Goal: Information Seeking & Learning: Check status

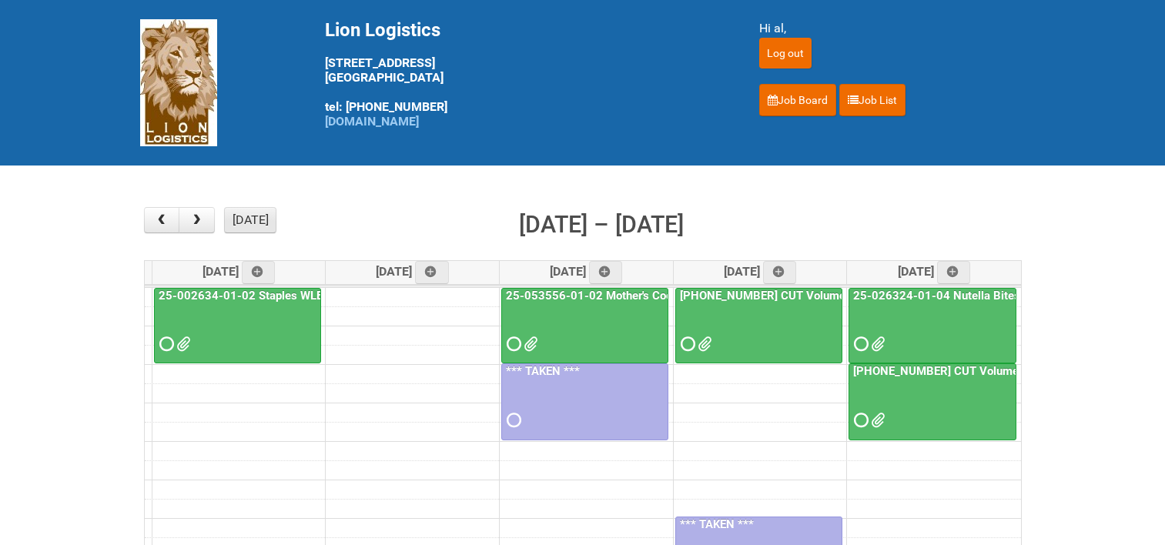
scroll to position [154, 0]
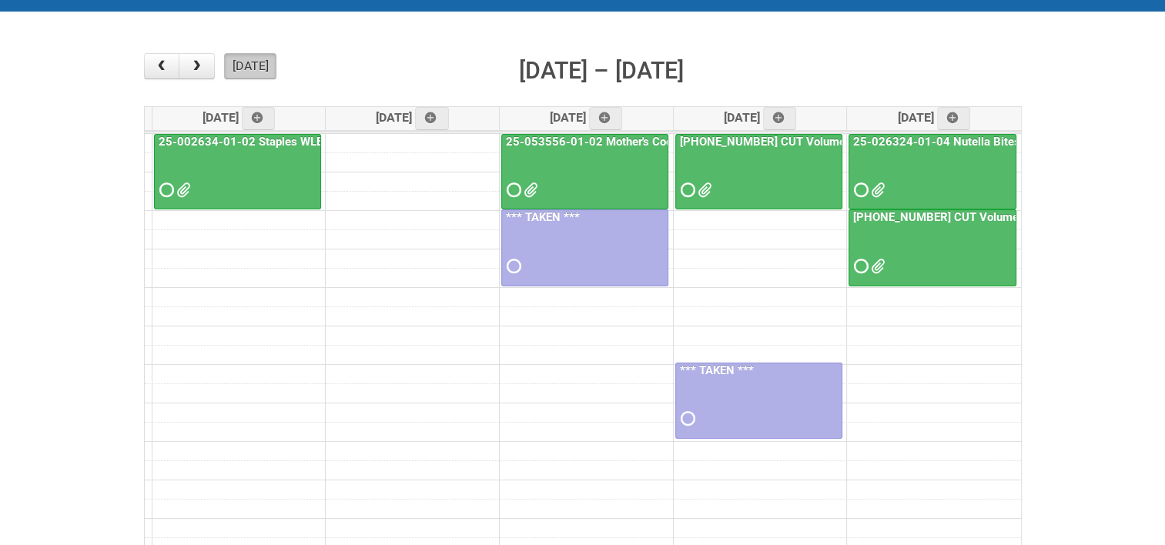
click at [250, 67] on button "[DATE]" at bounding box center [250, 66] width 52 height 26
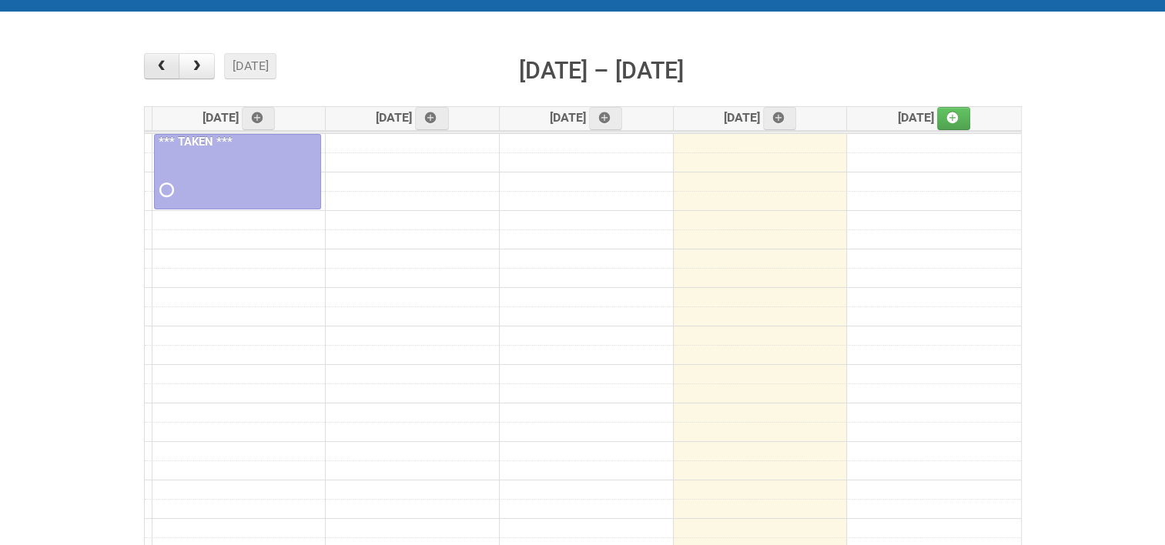
click at [170, 62] on button "button" at bounding box center [162, 66] width 36 height 26
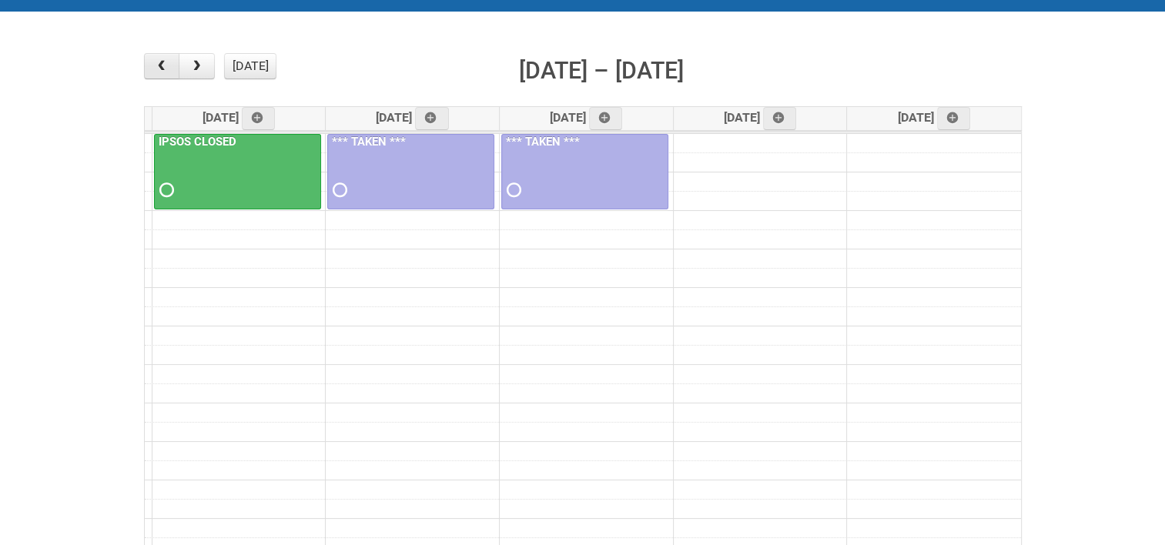
click at [170, 62] on button "button" at bounding box center [162, 66] width 36 height 26
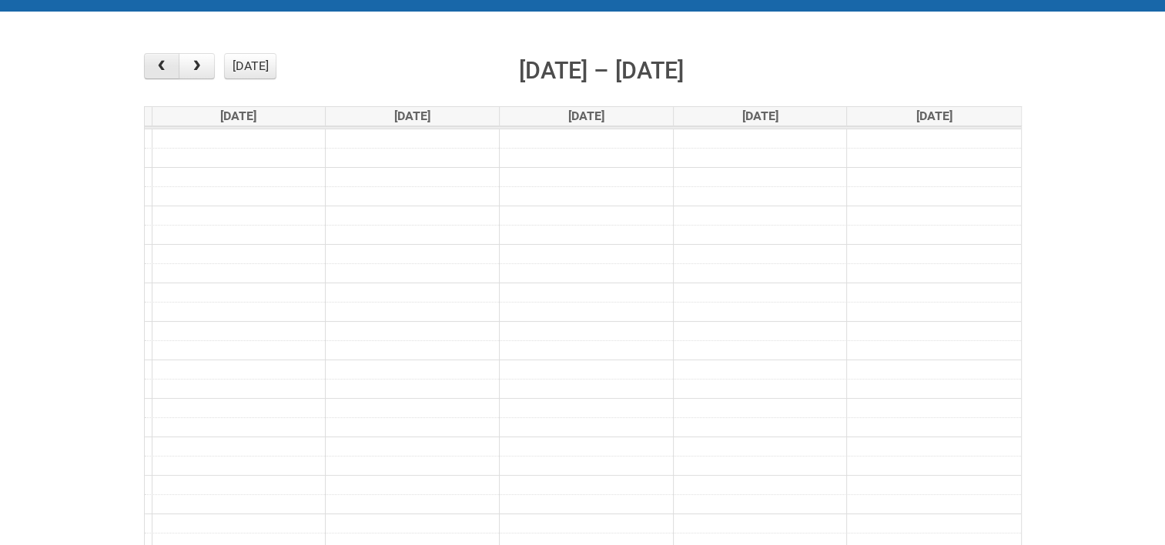
click at [170, 62] on button "button" at bounding box center [162, 66] width 36 height 26
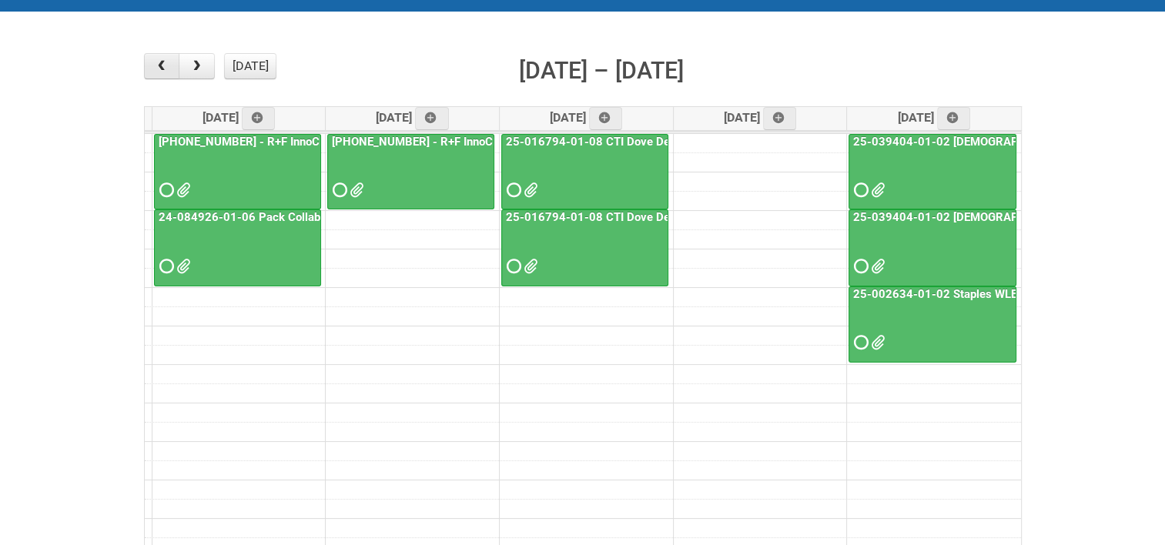
click at [170, 62] on button "button" at bounding box center [162, 66] width 36 height 26
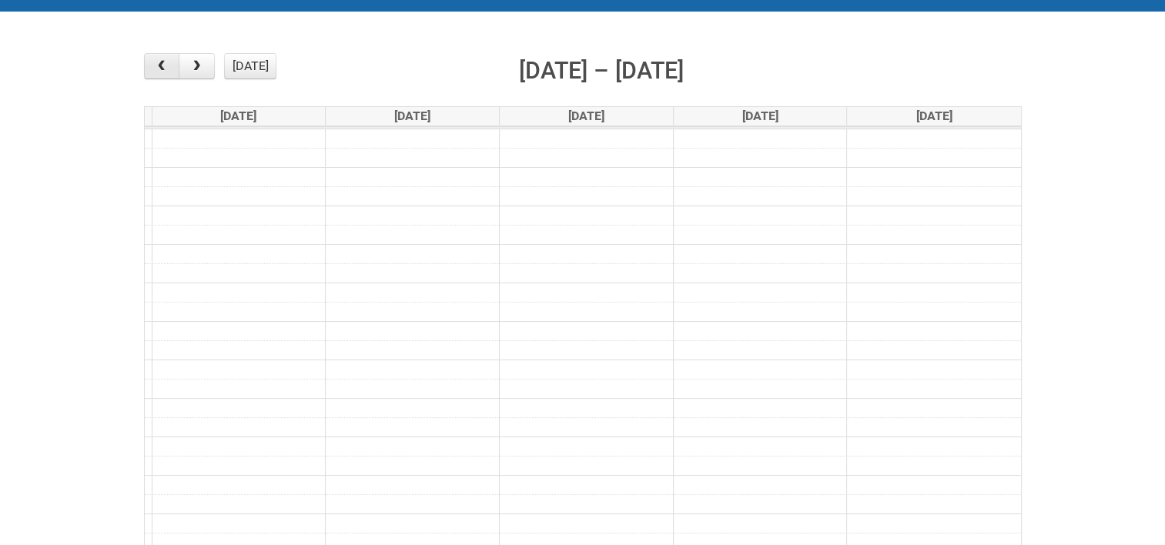
click at [170, 62] on button "button" at bounding box center [162, 66] width 36 height 26
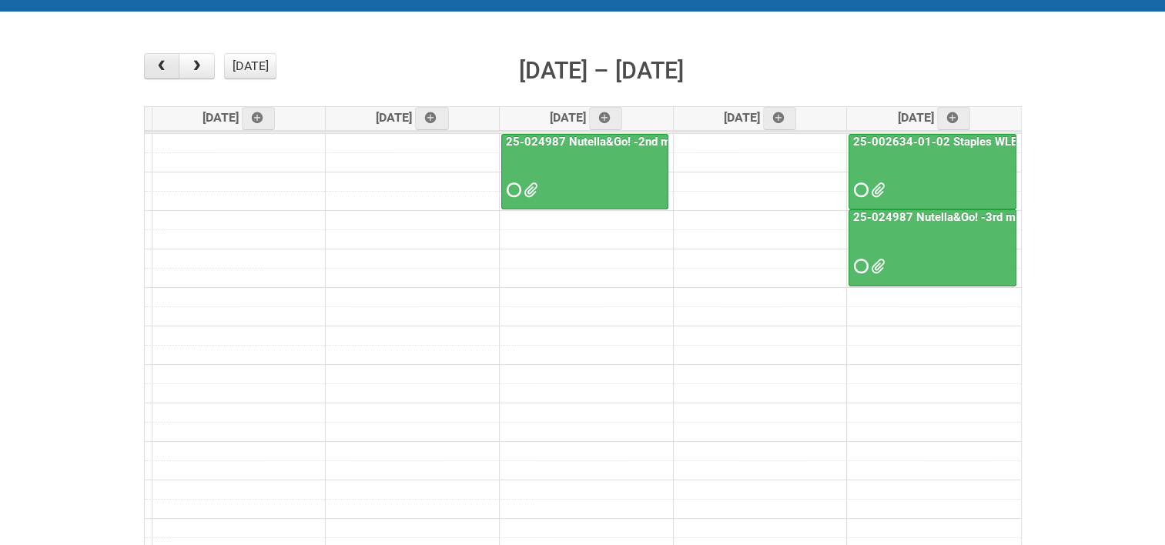
click at [170, 62] on button "button" at bounding box center [162, 66] width 36 height 26
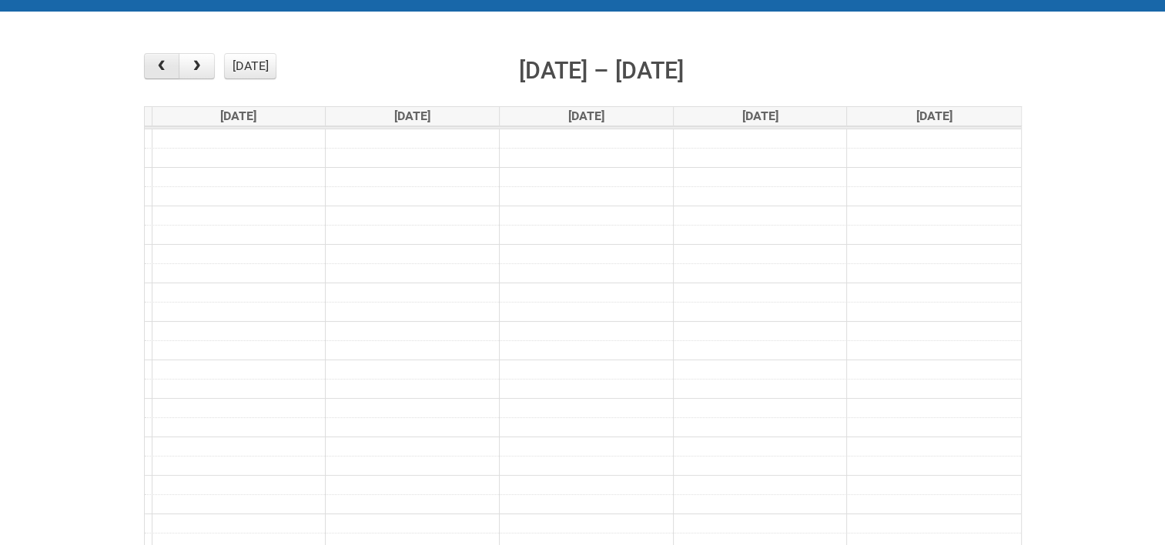
click at [170, 62] on button "button" at bounding box center [162, 66] width 36 height 26
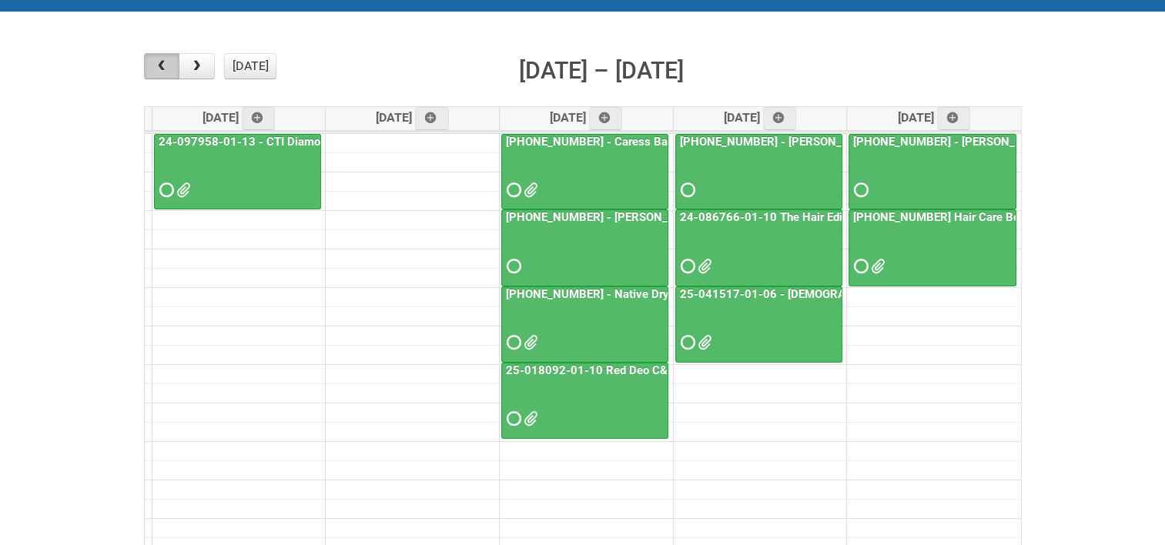
click at [170, 62] on button "button" at bounding box center [162, 66] width 36 height 26
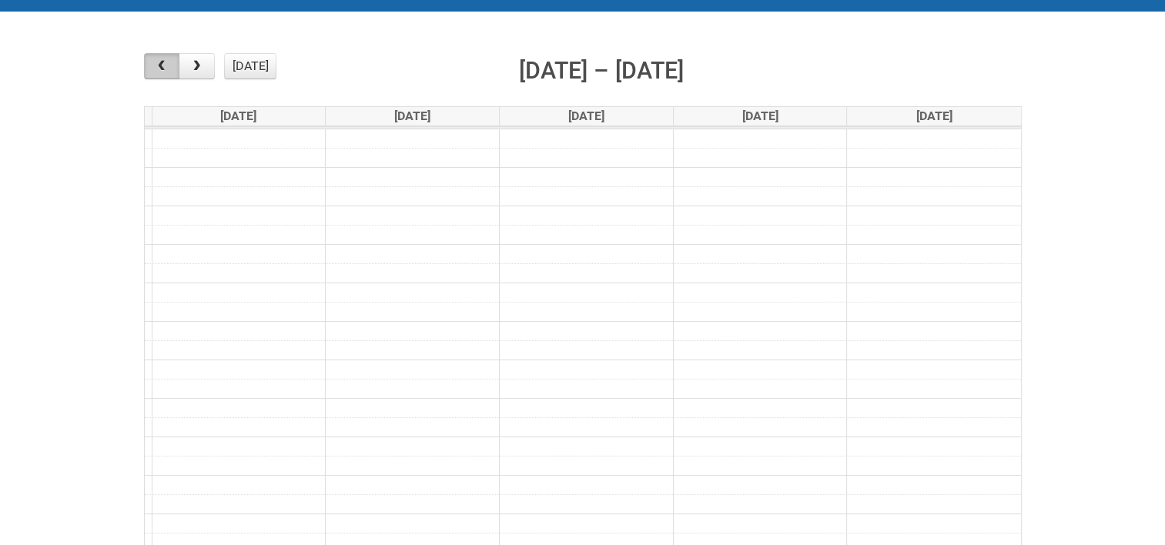
click at [170, 62] on button "button" at bounding box center [162, 66] width 36 height 26
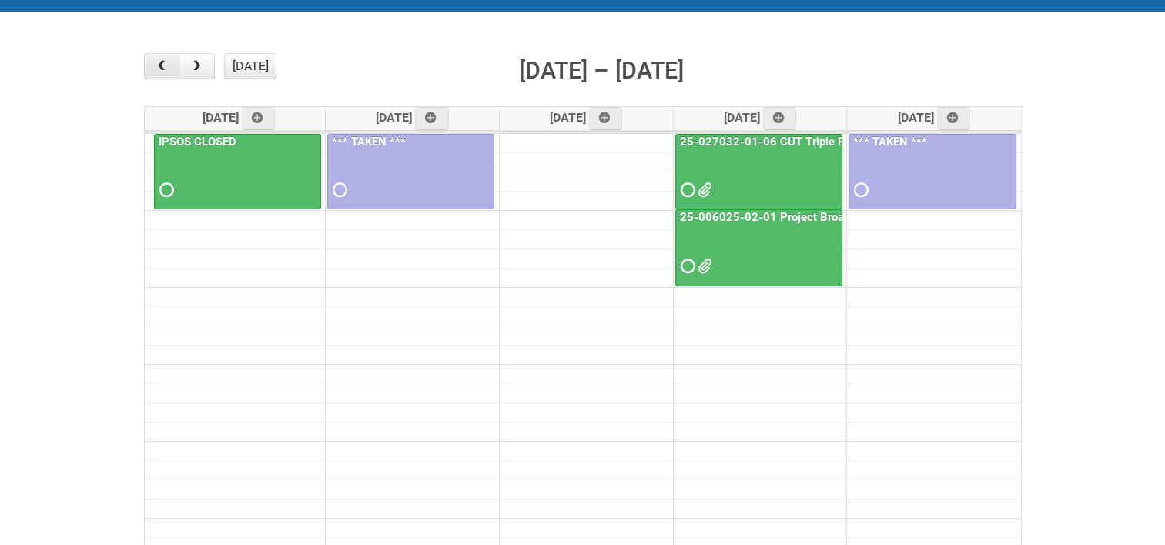
click at [170, 62] on button "button" at bounding box center [162, 66] width 36 height 26
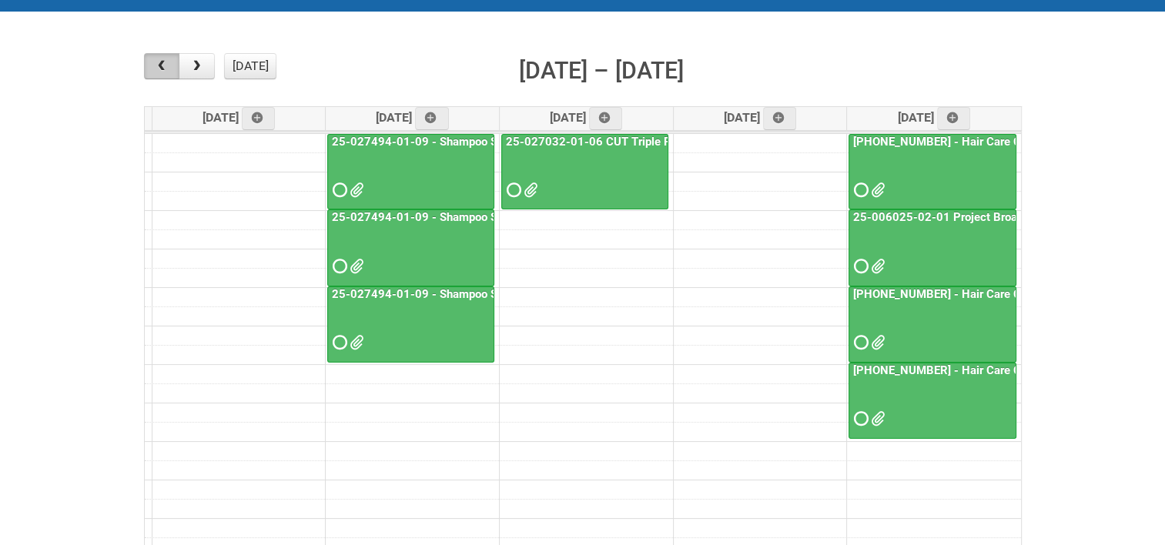
click at [155, 62] on span "button" at bounding box center [161, 66] width 15 height 12
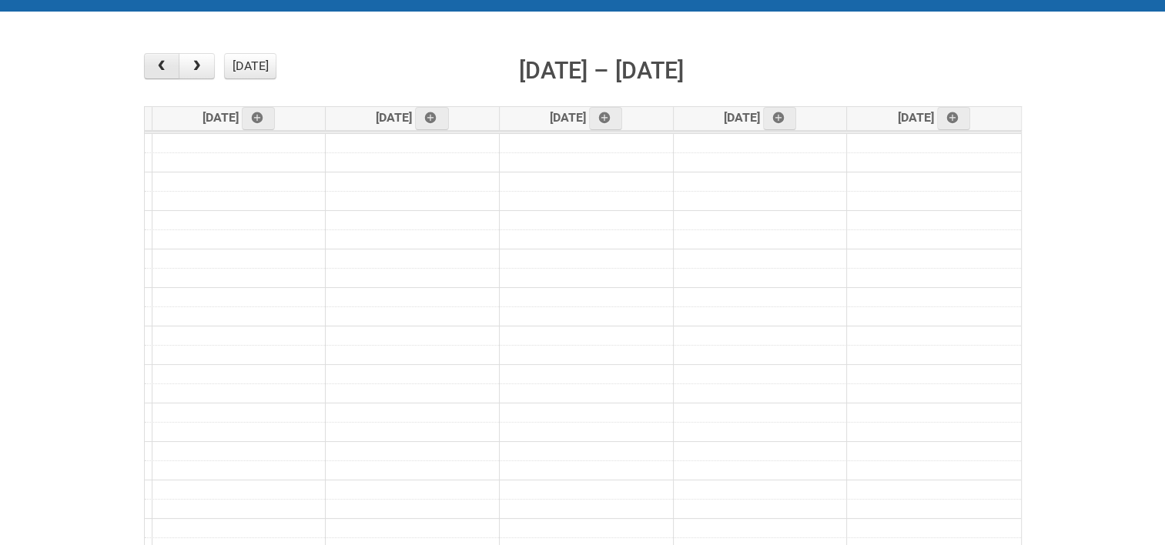
click at [155, 62] on span "button" at bounding box center [161, 66] width 15 height 12
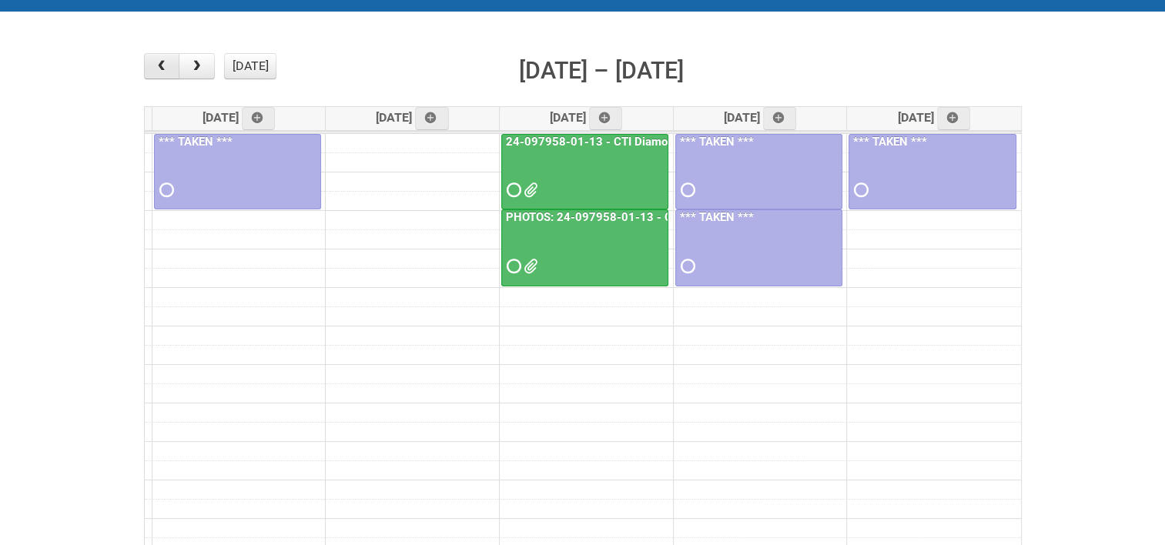
click at [155, 62] on span "button" at bounding box center [161, 66] width 15 height 12
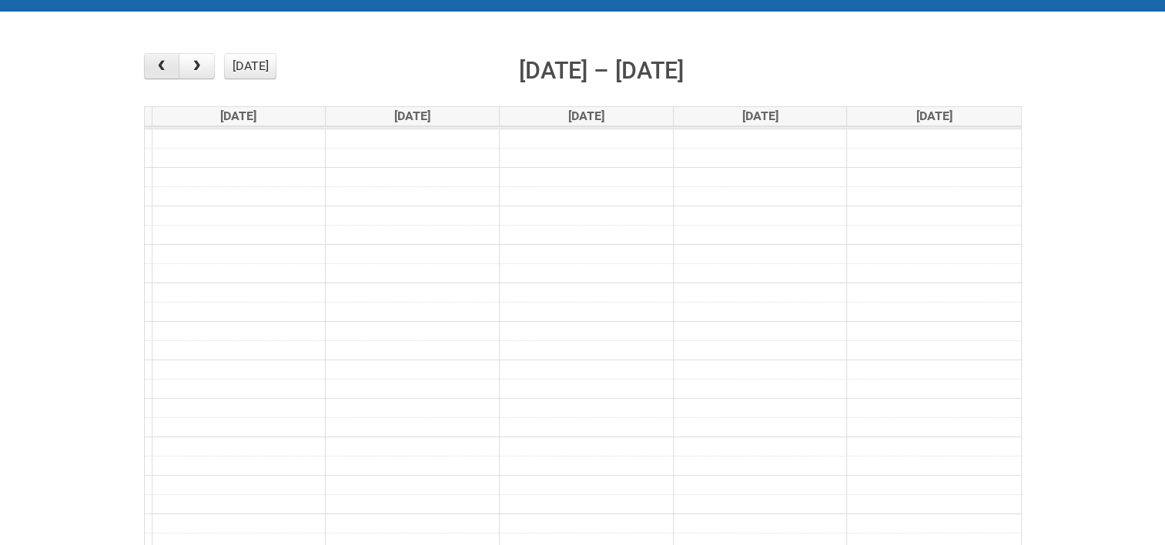
click at [155, 62] on span "button" at bounding box center [161, 66] width 15 height 12
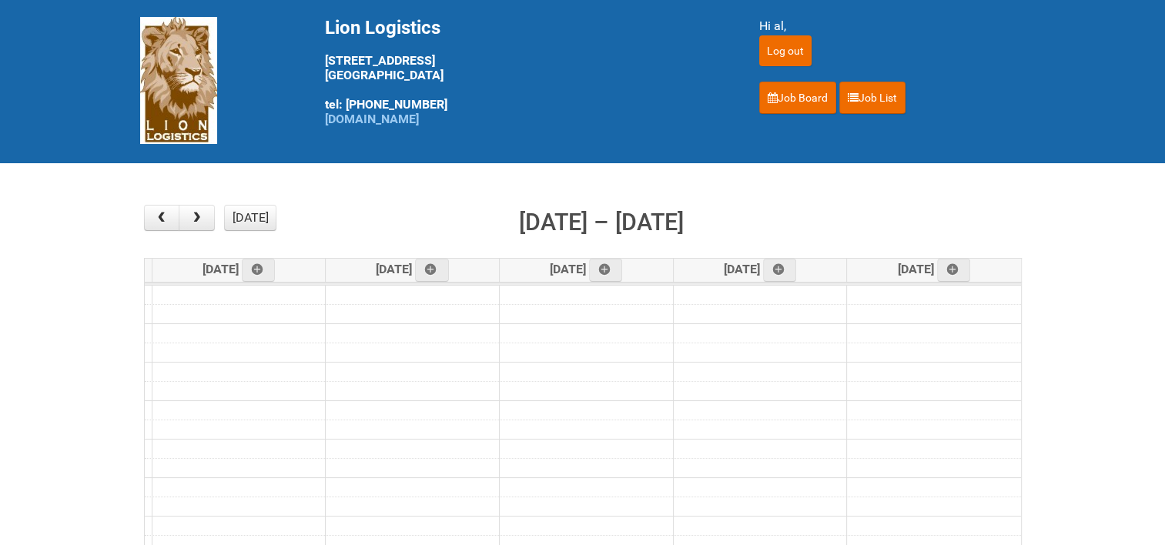
scroll to position [0, 0]
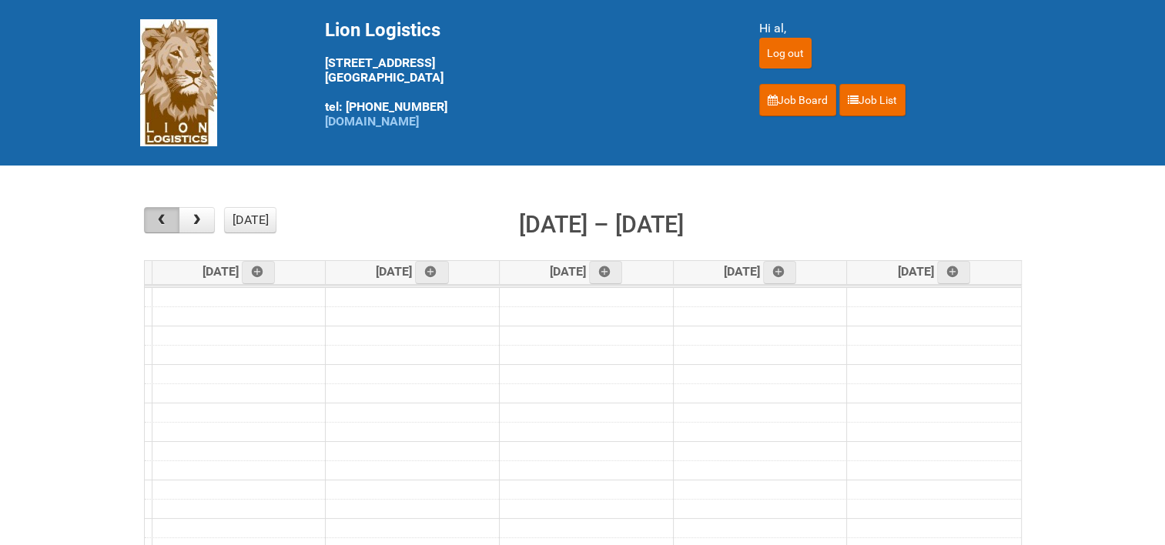
click at [166, 219] on span "button" at bounding box center [161, 220] width 15 height 12
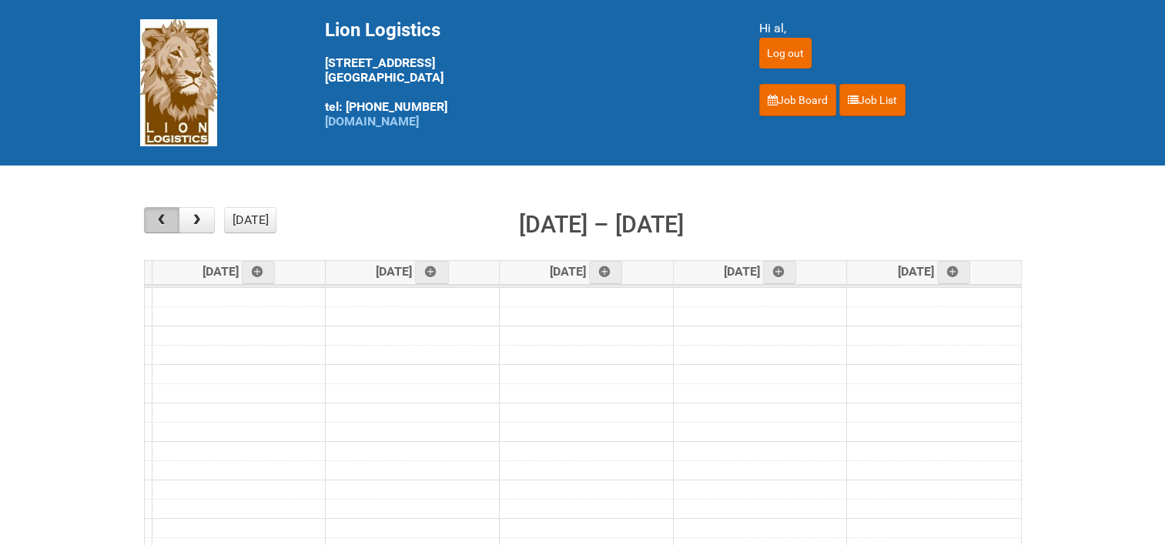
click at [166, 219] on span "button" at bounding box center [161, 220] width 15 height 12
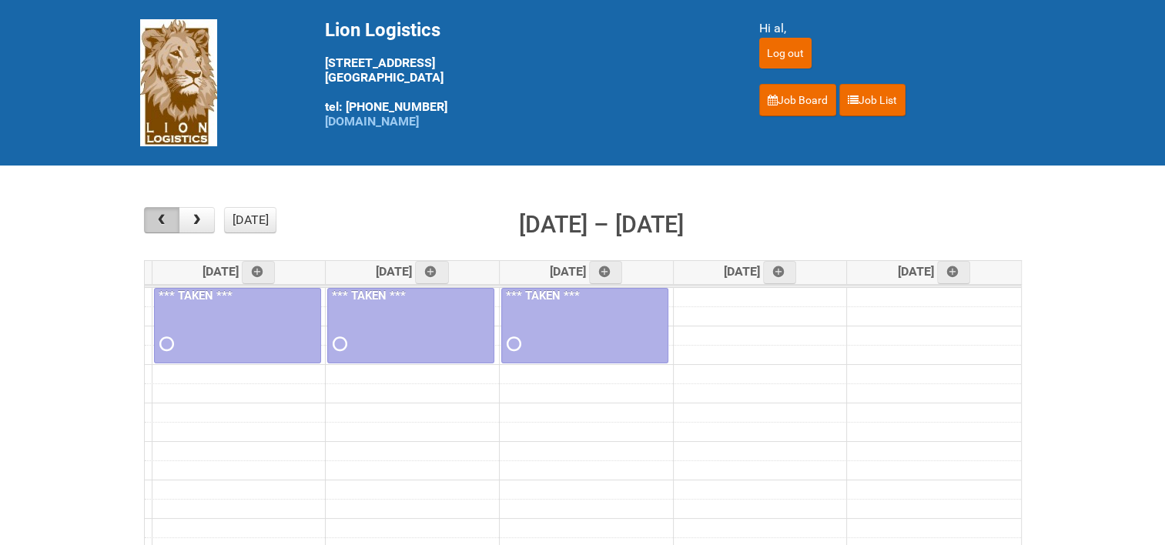
click at [166, 219] on span "button" at bounding box center [161, 220] width 15 height 12
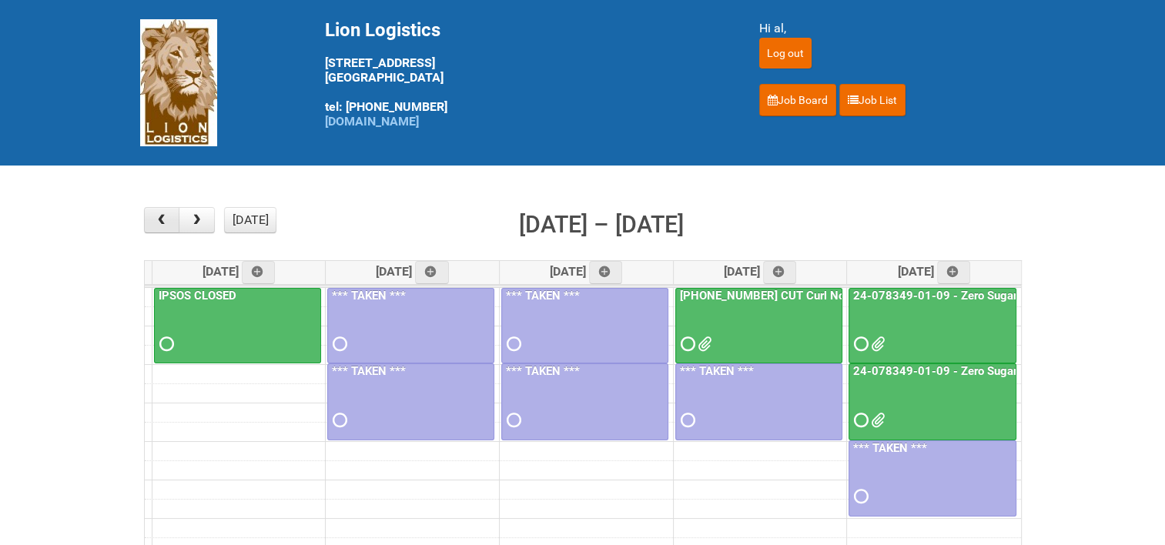
click at [166, 219] on span "button" at bounding box center [161, 220] width 15 height 12
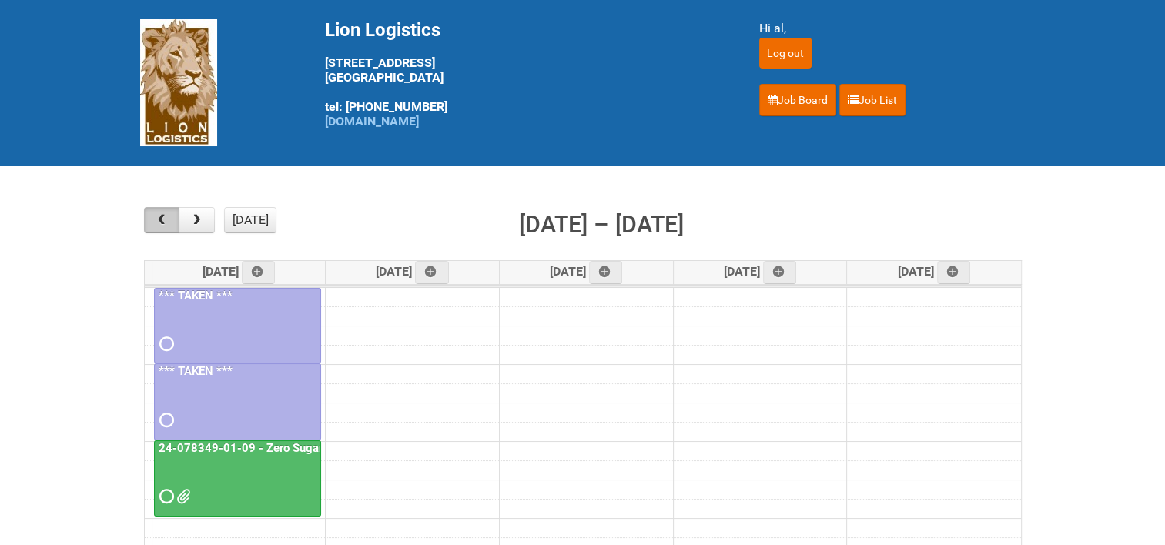
click at [166, 219] on span "button" at bounding box center [161, 220] width 15 height 12
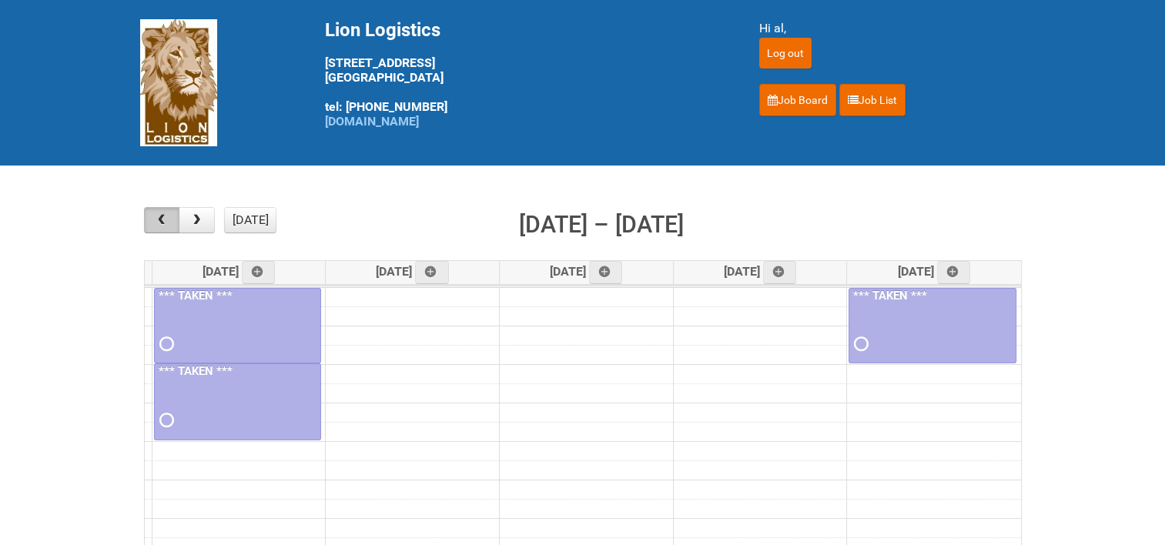
click at [166, 219] on span "button" at bounding box center [161, 220] width 15 height 12
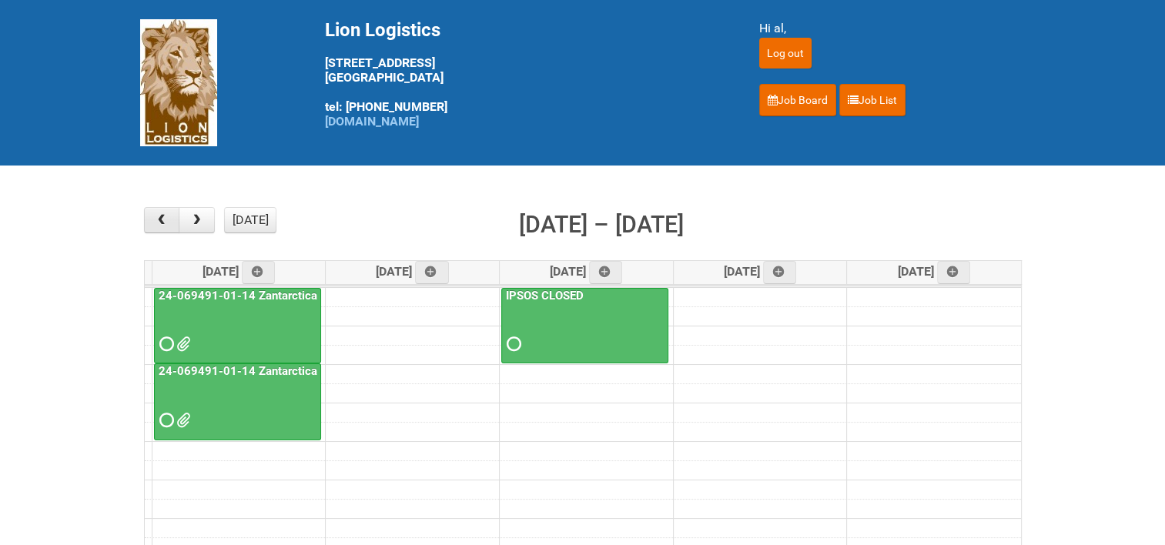
click at [166, 219] on span "button" at bounding box center [161, 220] width 15 height 12
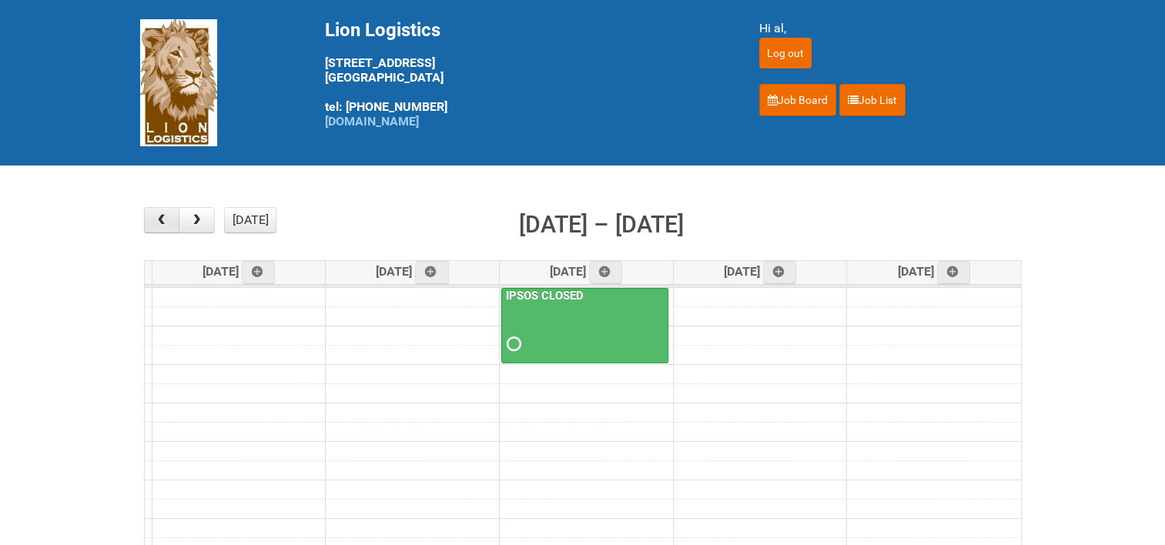
click at [166, 219] on span "button" at bounding box center [161, 220] width 15 height 12
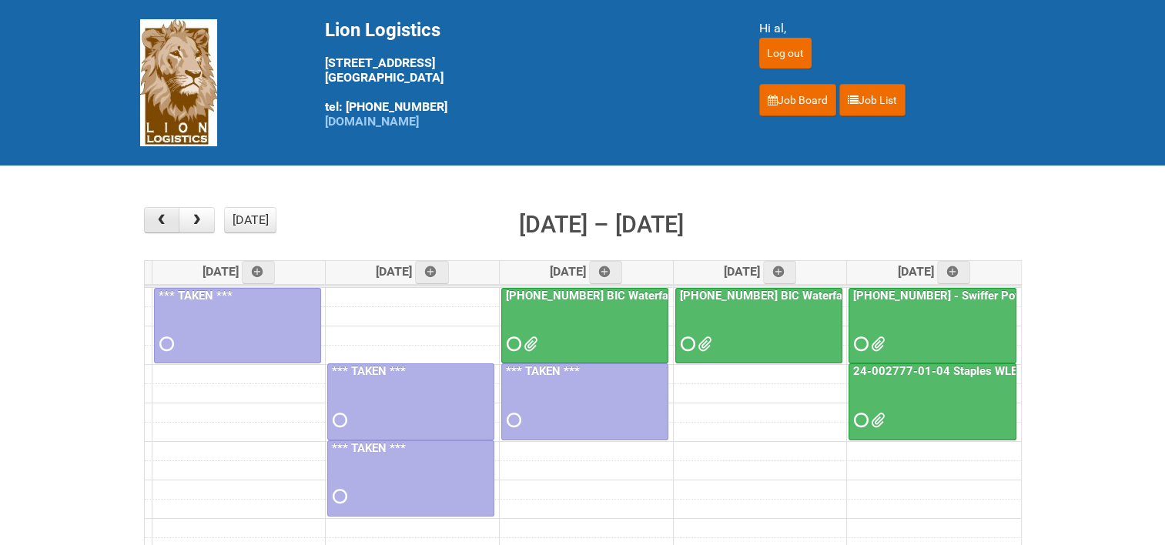
click at [166, 219] on span "button" at bounding box center [161, 220] width 15 height 12
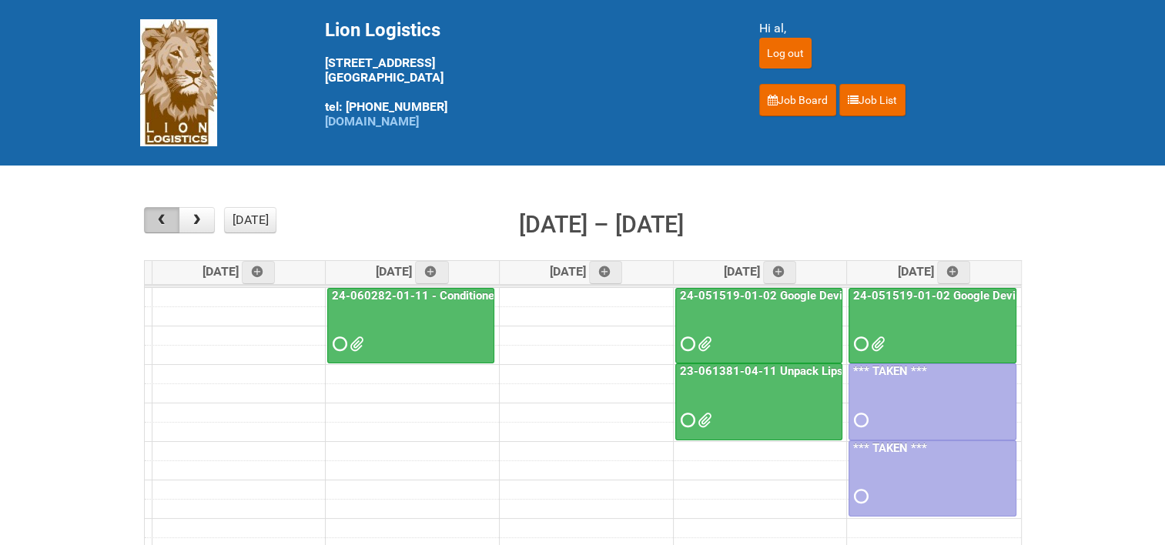
click at [166, 219] on span "button" at bounding box center [161, 220] width 15 height 12
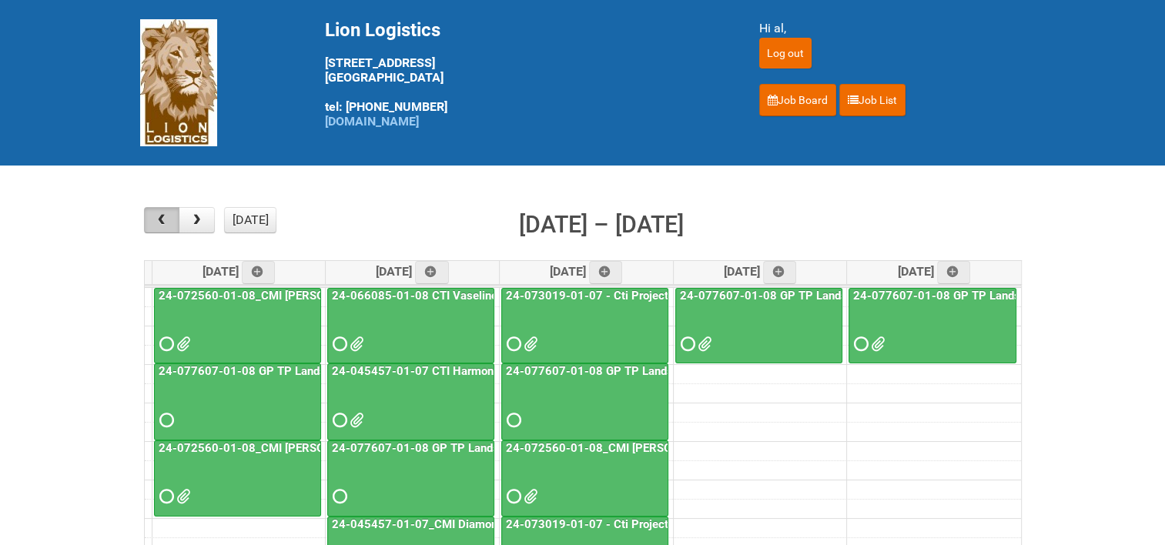
click at [166, 219] on span "button" at bounding box center [161, 220] width 15 height 12
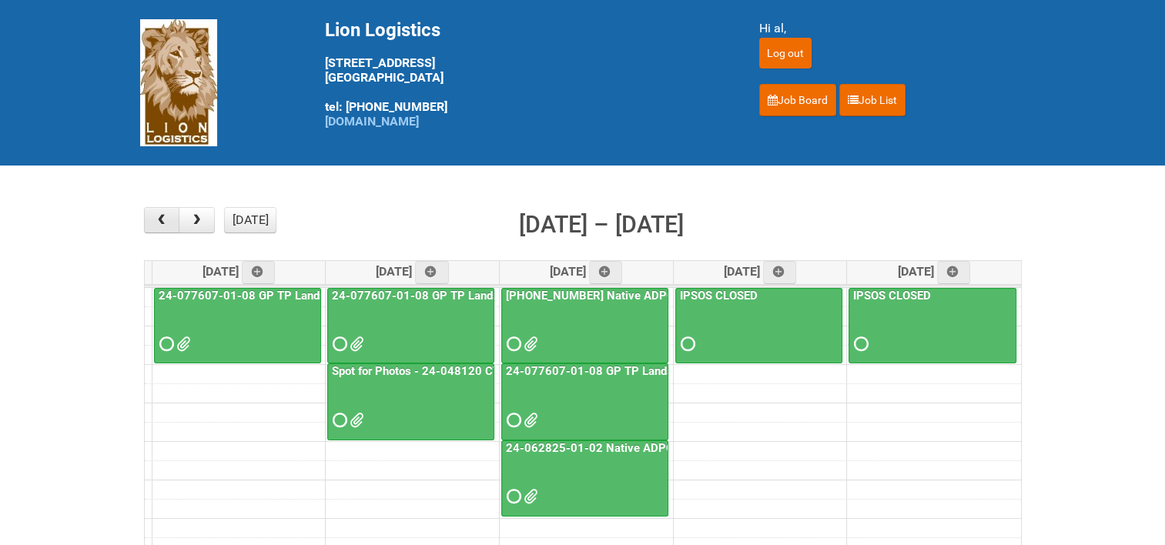
click at [166, 219] on span "button" at bounding box center [161, 220] width 15 height 12
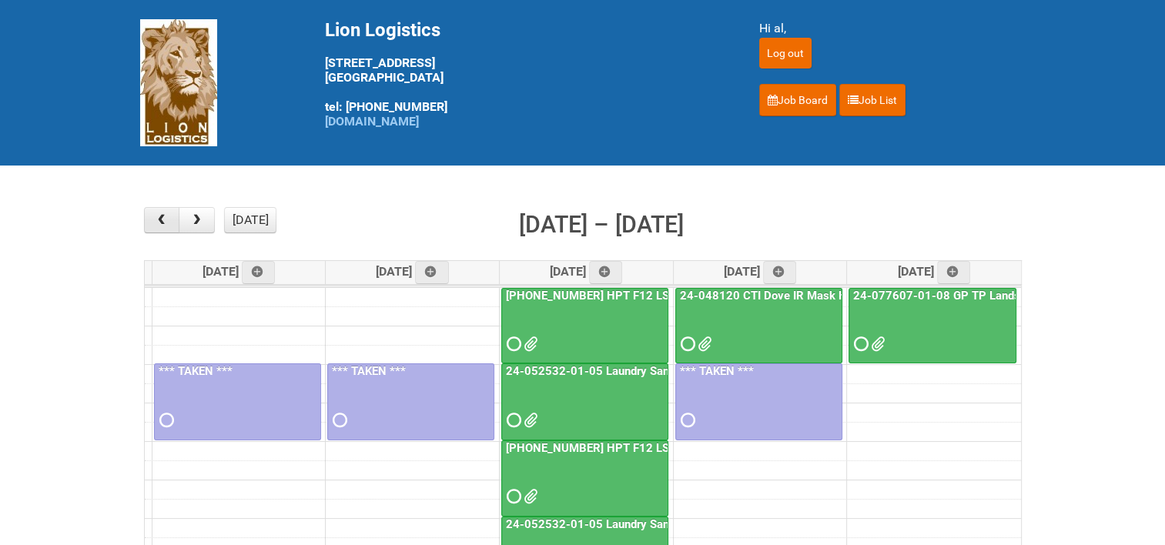
click at [166, 219] on span "button" at bounding box center [161, 220] width 15 height 12
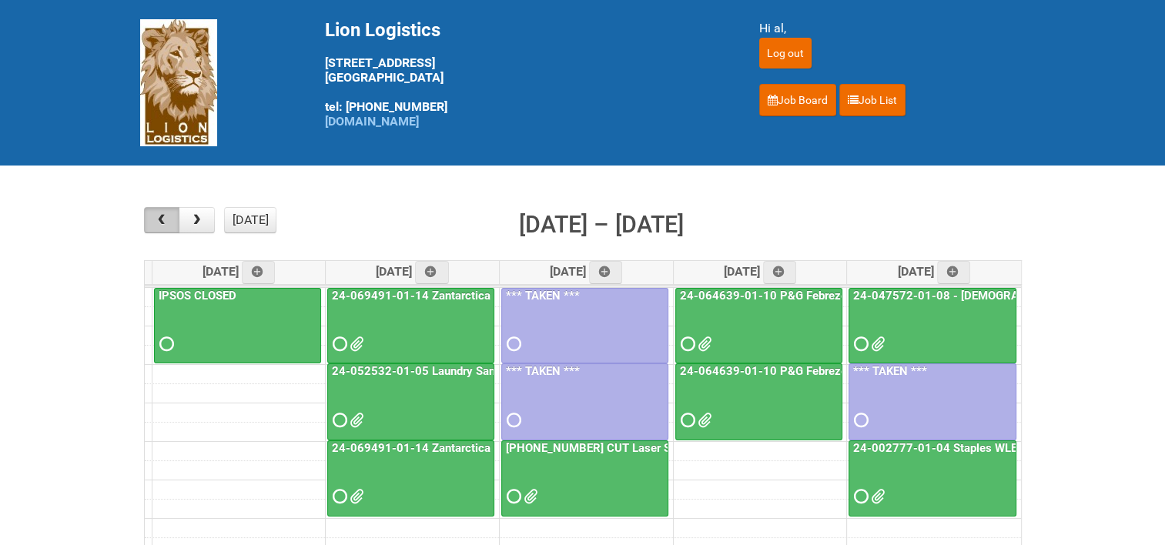
click at [166, 219] on span "button" at bounding box center [161, 220] width 15 height 12
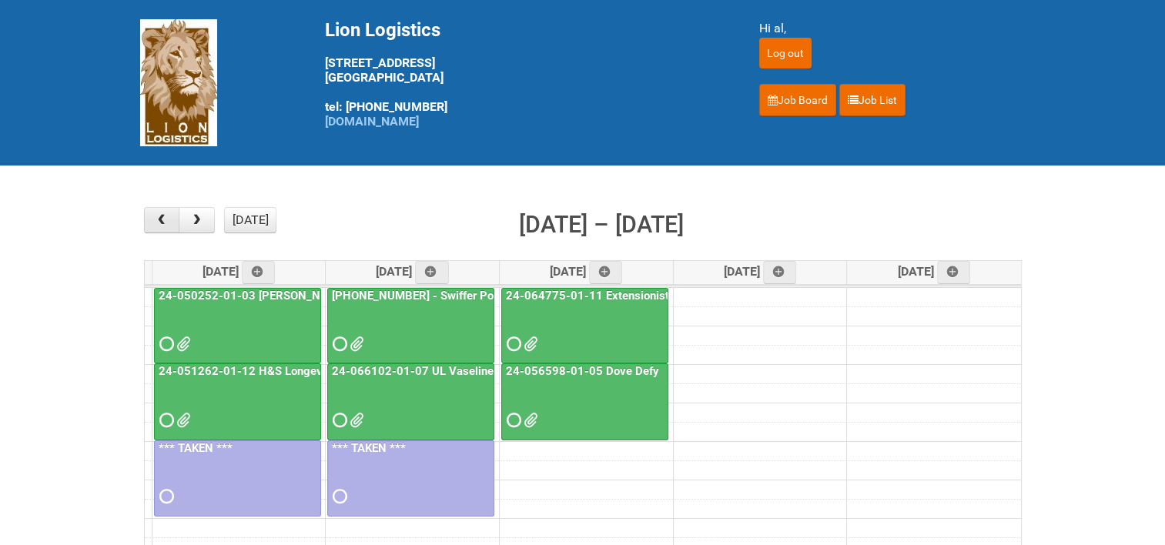
click at [166, 219] on span "button" at bounding box center [161, 220] width 15 height 12
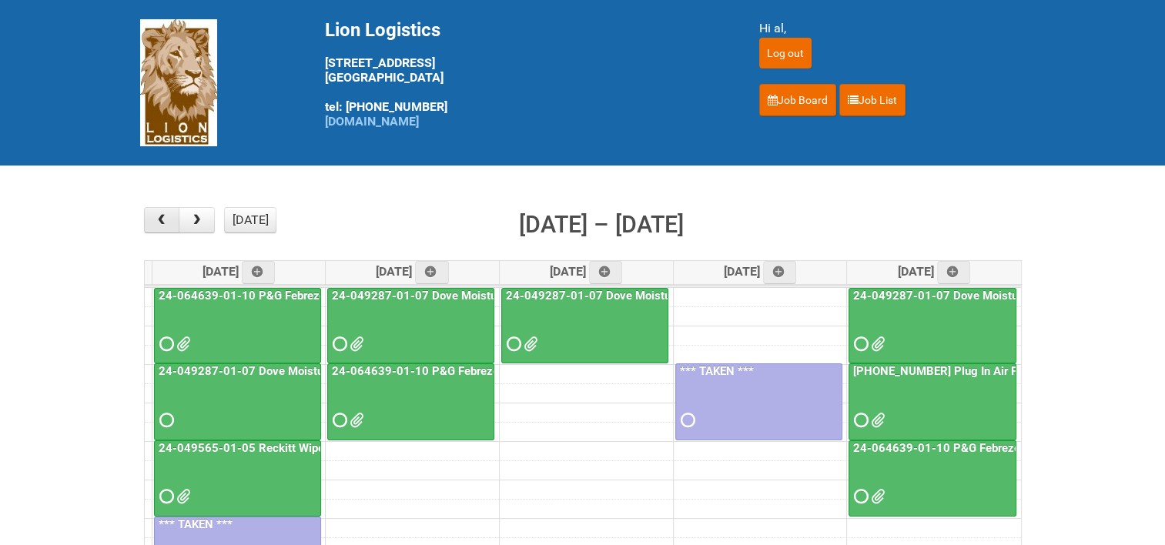
click at [166, 219] on span "button" at bounding box center [161, 220] width 15 height 12
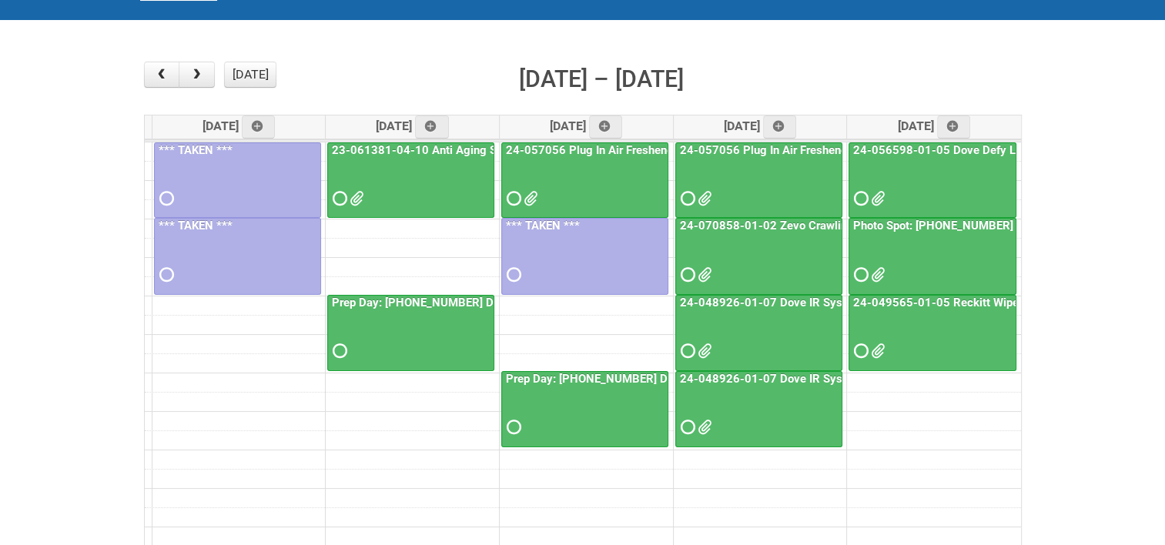
scroll to position [154, 0]
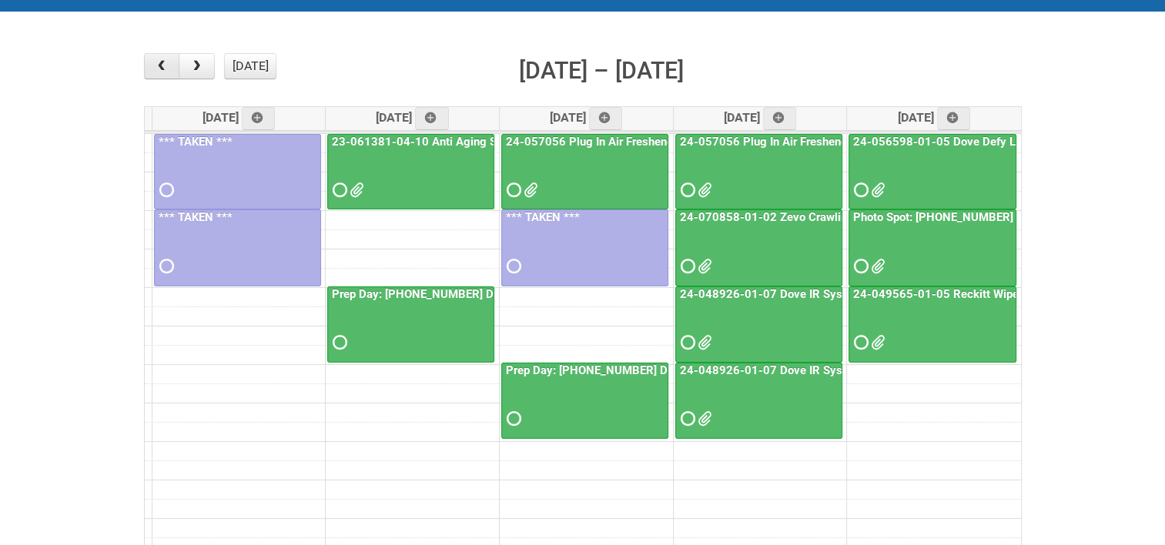
click at [169, 65] on span "button" at bounding box center [161, 66] width 15 height 12
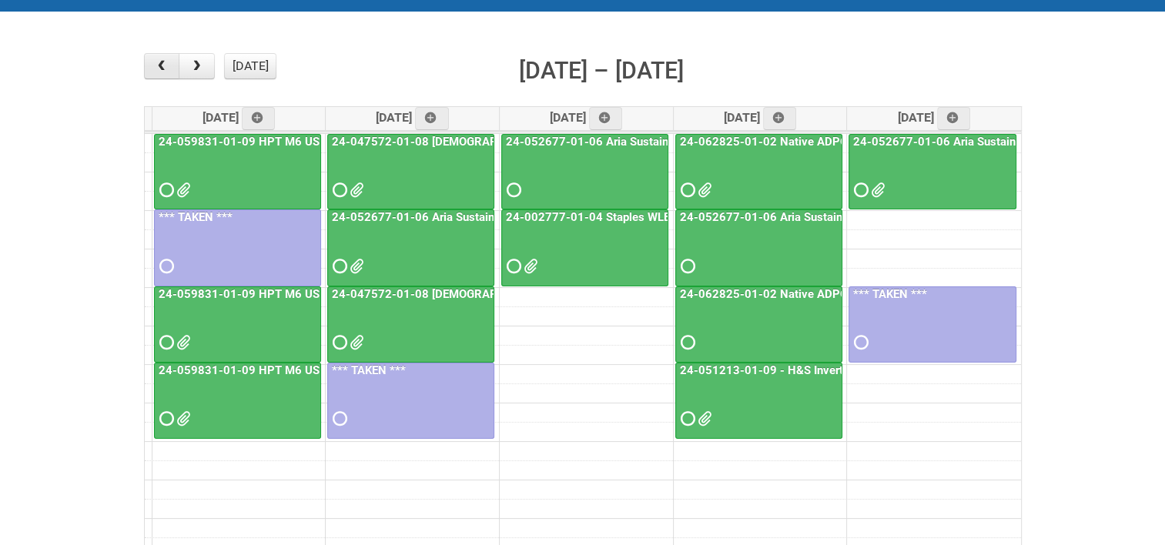
click at [169, 65] on span "button" at bounding box center [161, 66] width 15 height 12
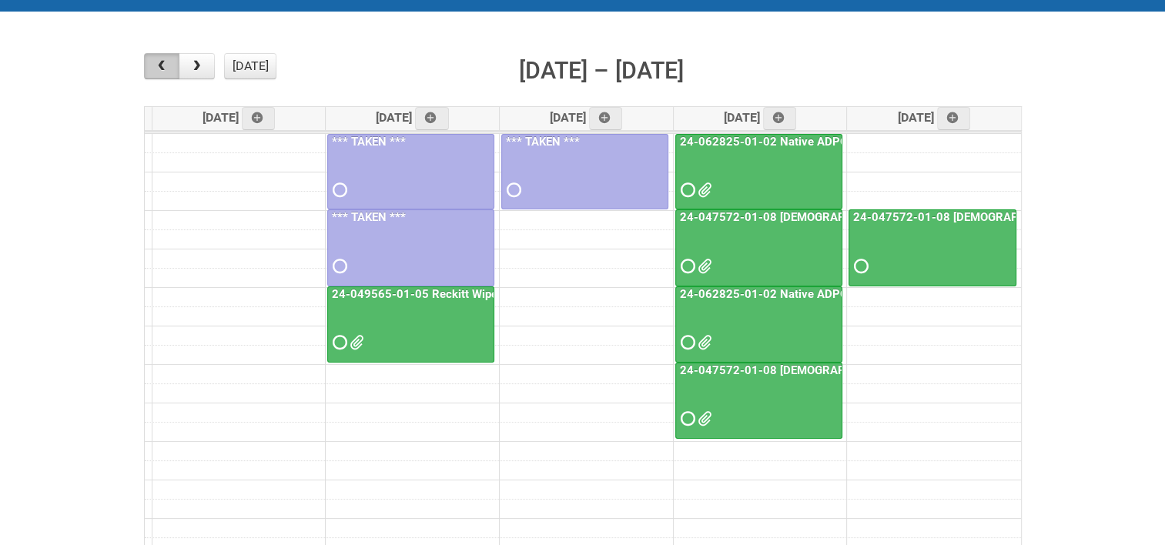
click at [169, 65] on span "button" at bounding box center [161, 66] width 15 height 12
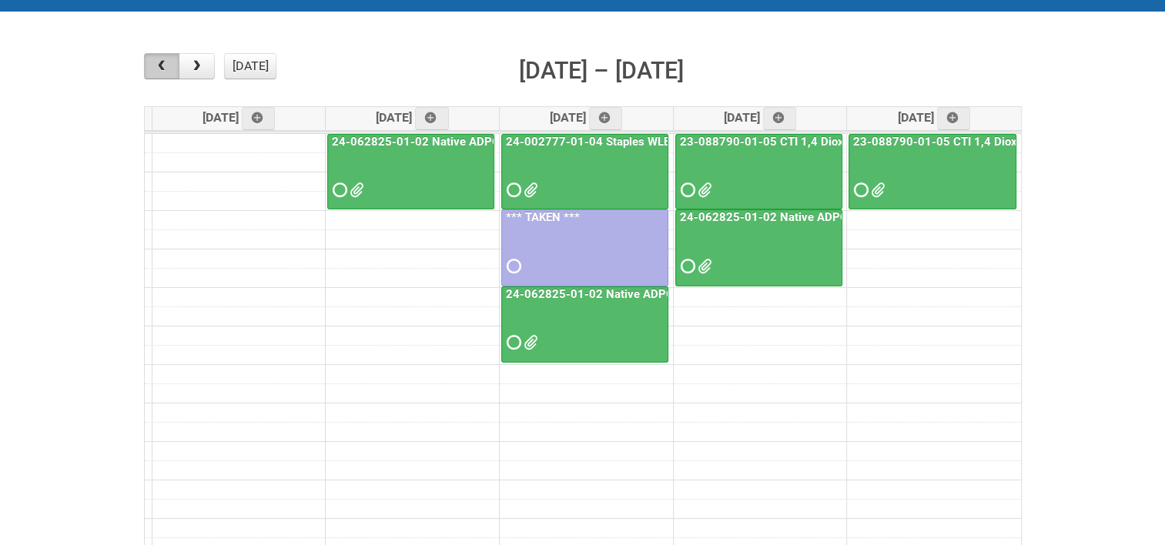
click at [169, 65] on span "button" at bounding box center [161, 66] width 15 height 12
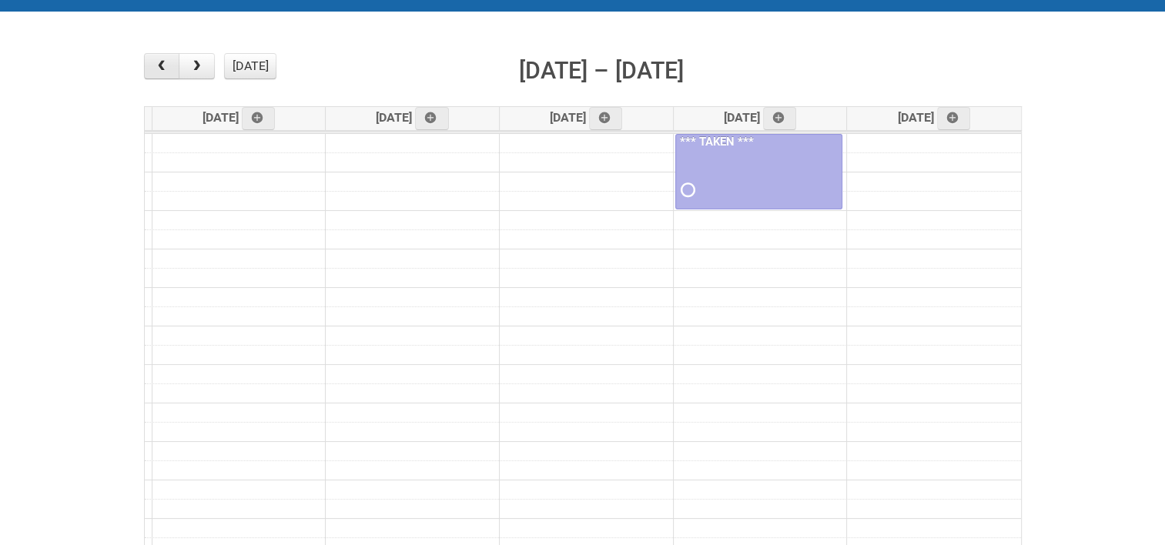
click at [163, 70] on span "button" at bounding box center [161, 66] width 15 height 12
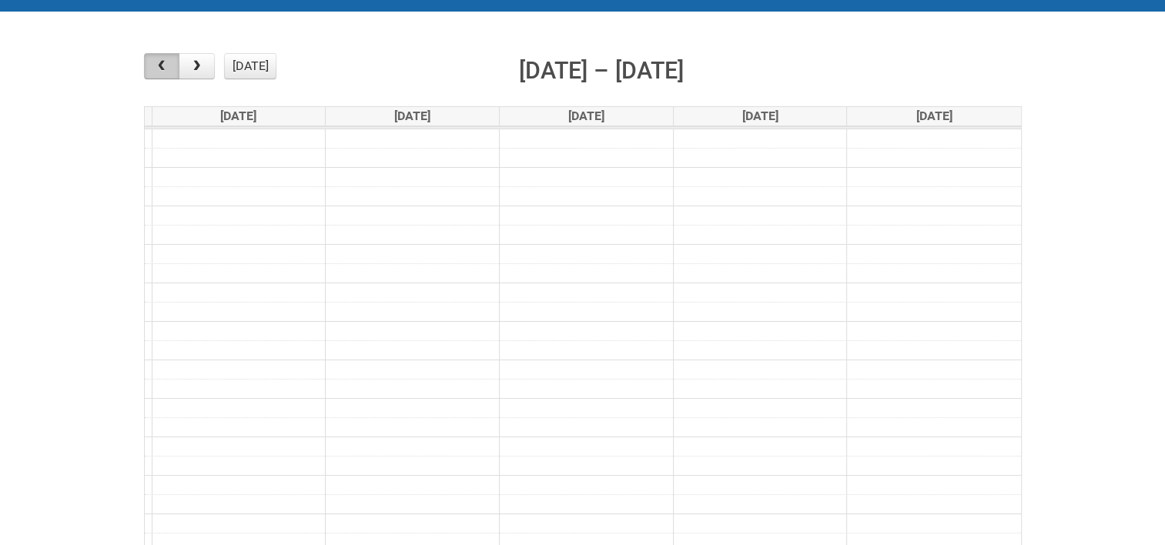
click at [163, 70] on span "button" at bounding box center [161, 66] width 15 height 12
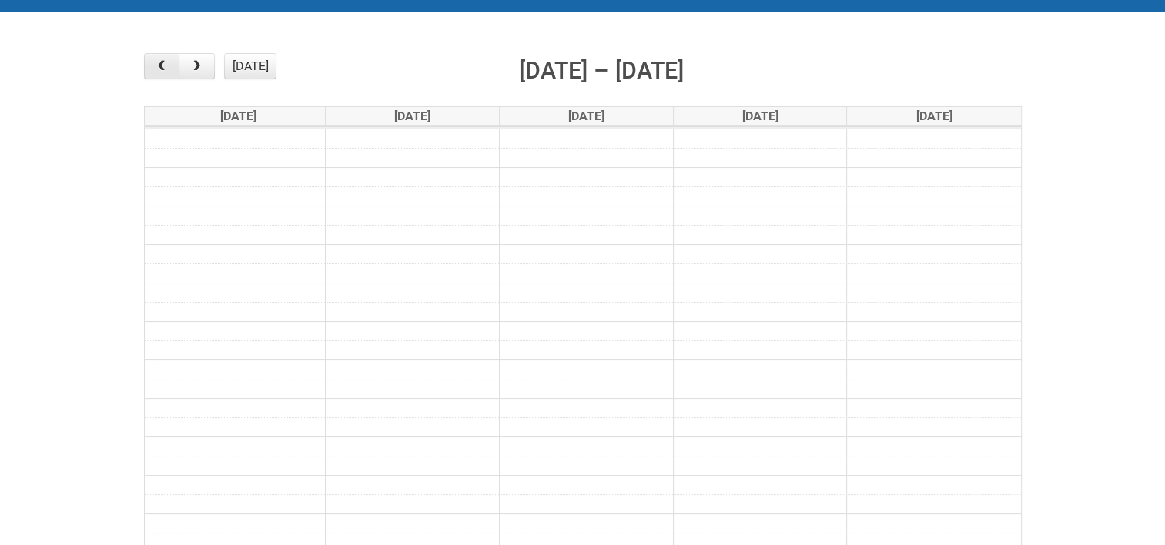
click at [163, 70] on span "button" at bounding box center [161, 66] width 15 height 12
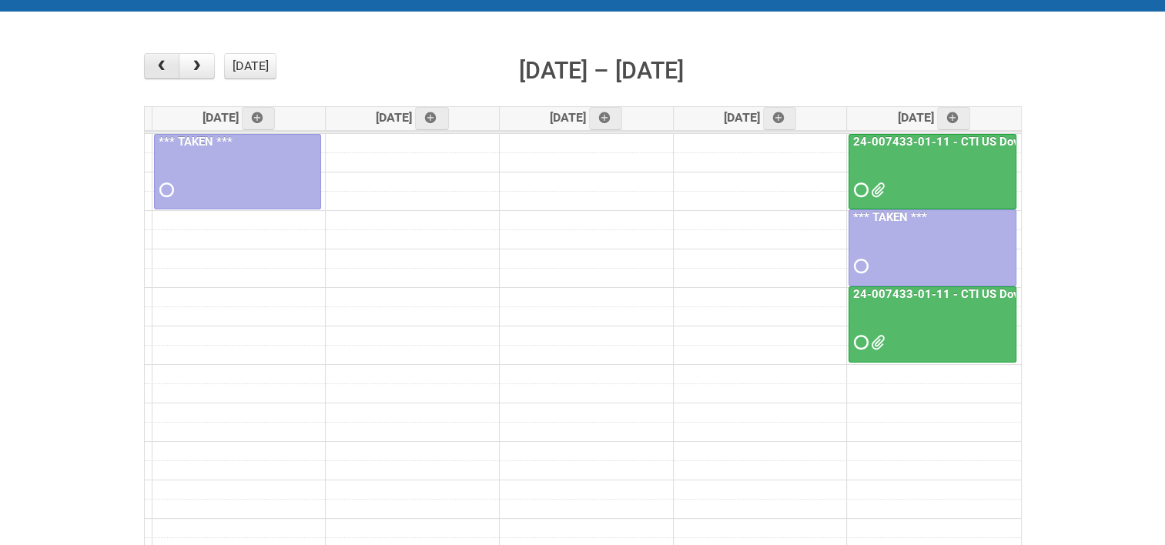
click at [163, 70] on span "button" at bounding box center [161, 66] width 15 height 12
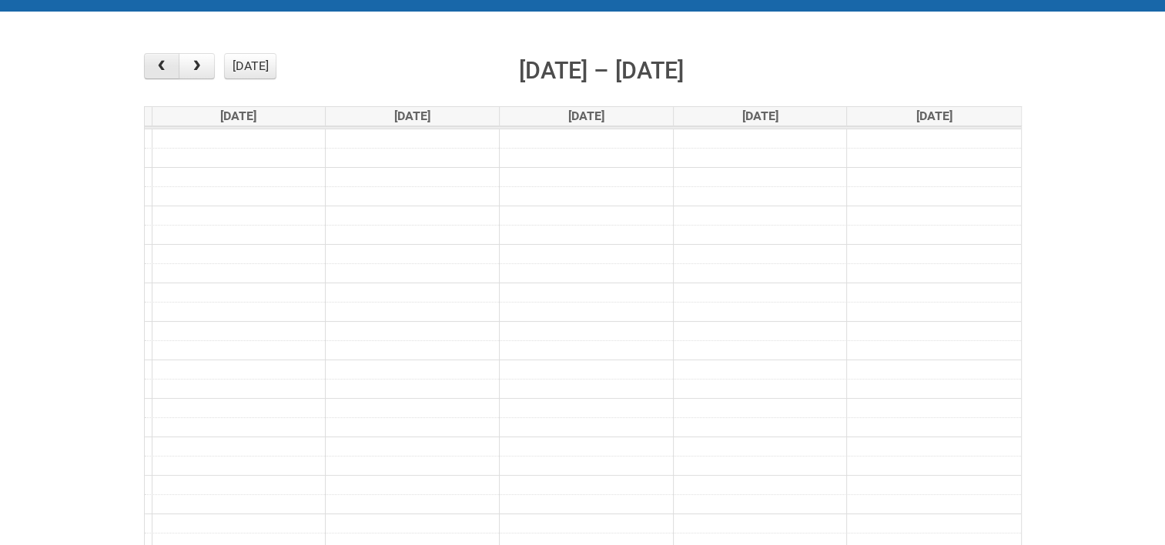
click at [163, 70] on span "button" at bounding box center [161, 66] width 15 height 12
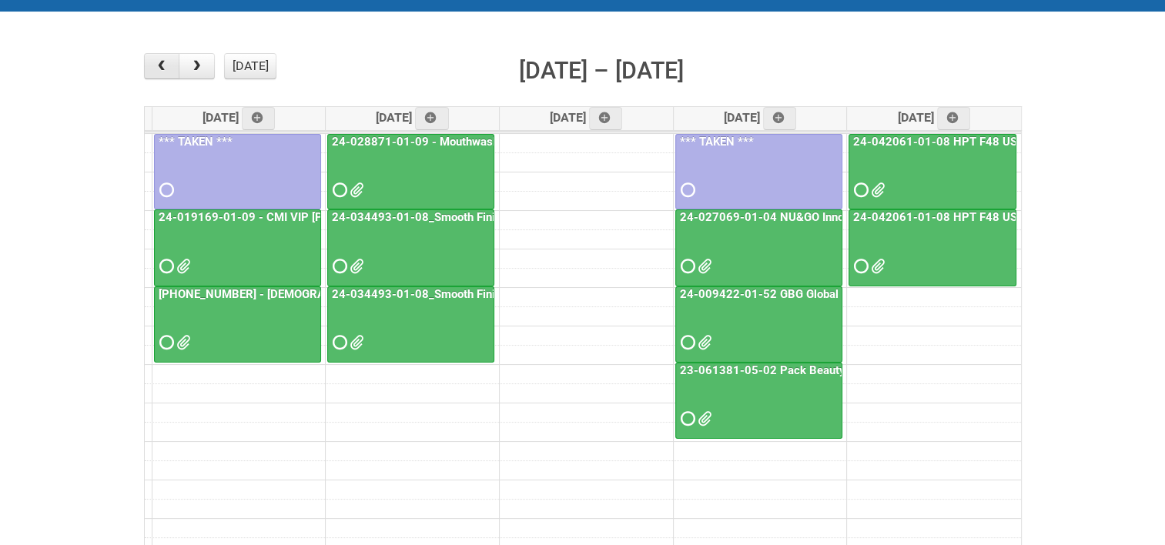
click at [163, 70] on span "button" at bounding box center [161, 66] width 15 height 12
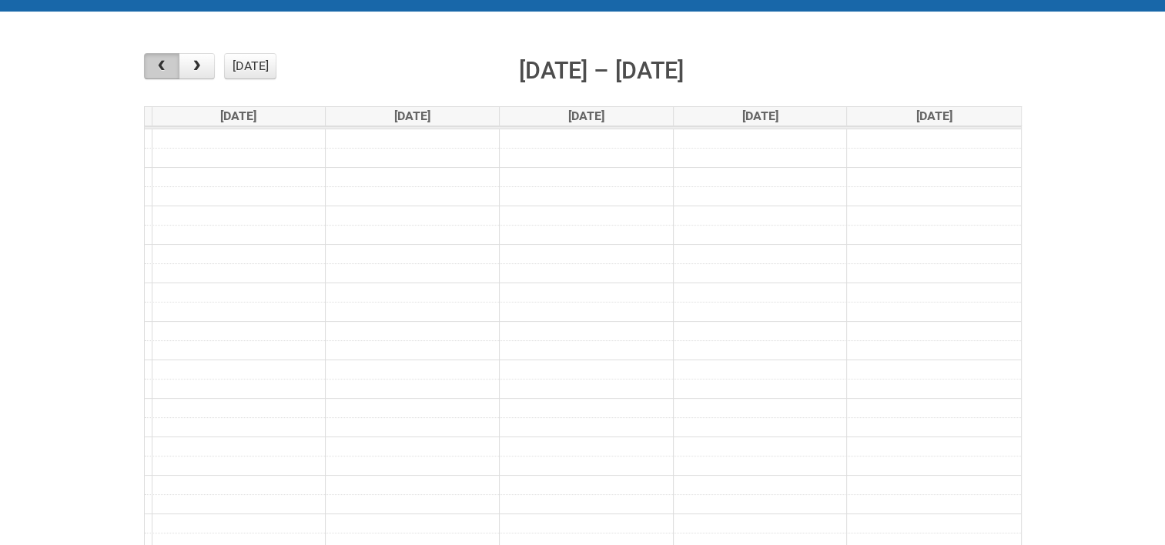
click at [163, 70] on span "button" at bounding box center [161, 66] width 15 height 12
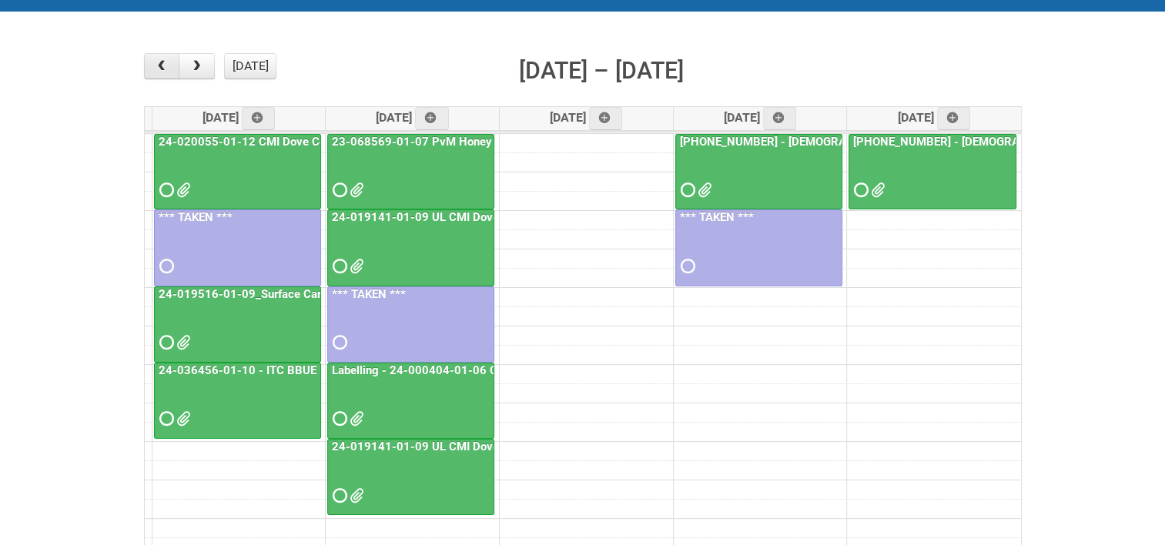
click at [163, 70] on span "button" at bounding box center [161, 66] width 15 height 12
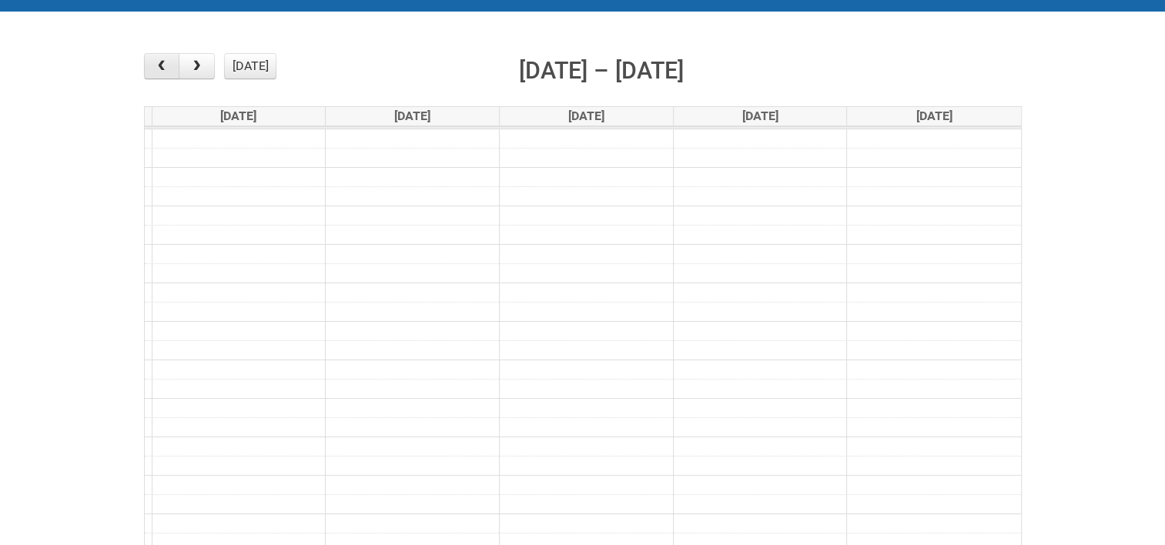
click at [163, 70] on span "button" at bounding box center [161, 66] width 15 height 12
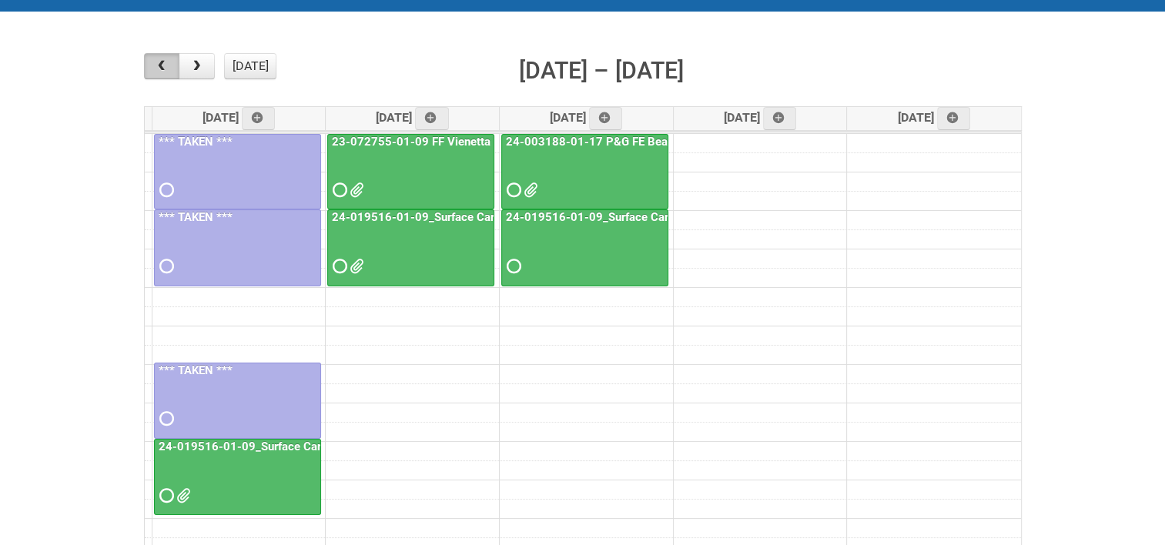
click at [163, 70] on span "button" at bounding box center [161, 66] width 15 height 12
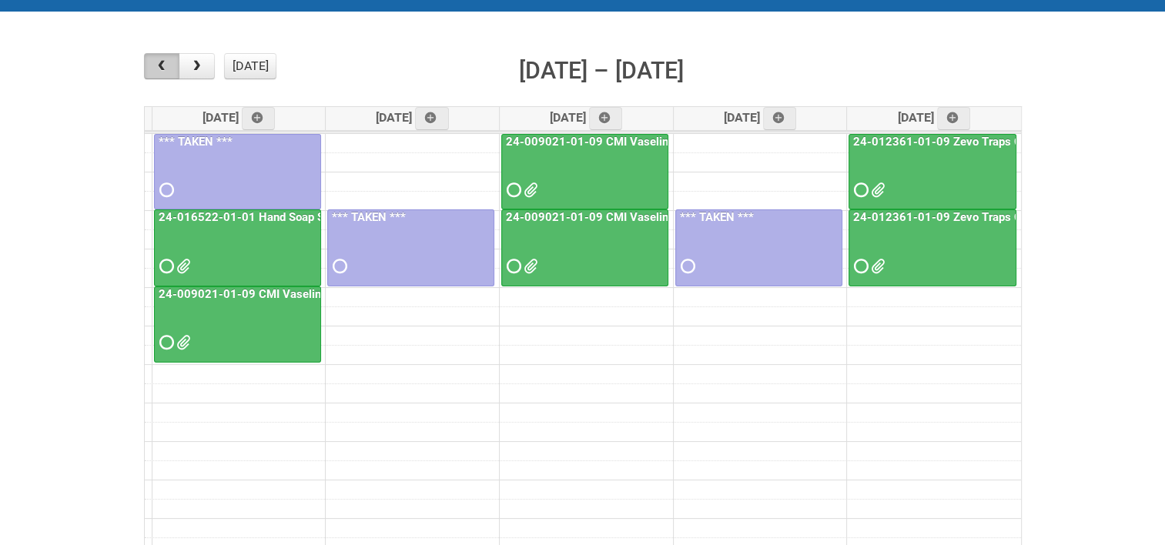
click at [163, 70] on span "button" at bounding box center [161, 66] width 15 height 12
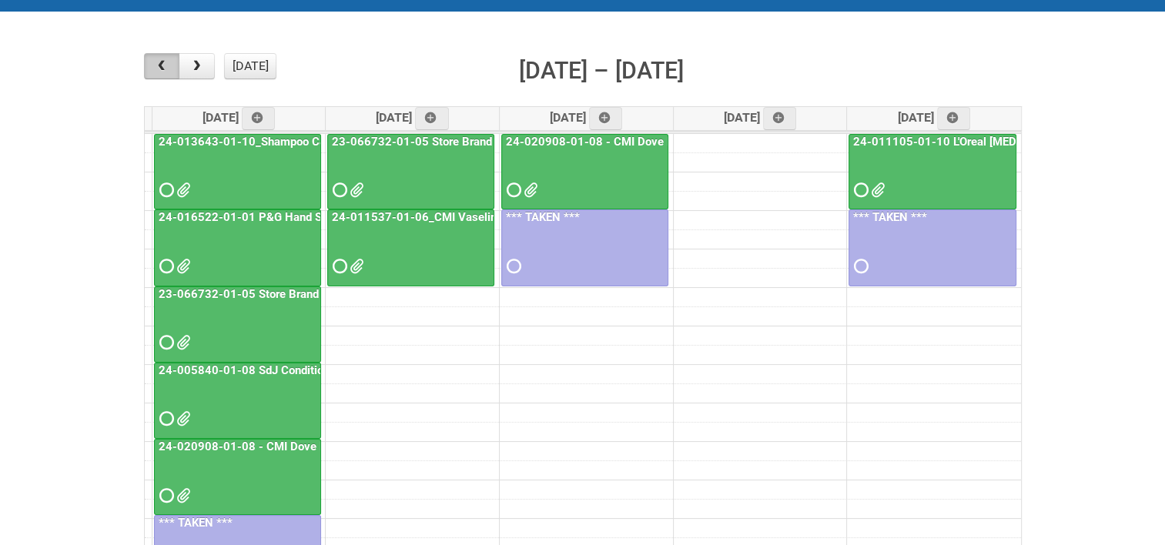
click at [163, 70] on span "button" at bounding box center [161, 66] width 15 height 12
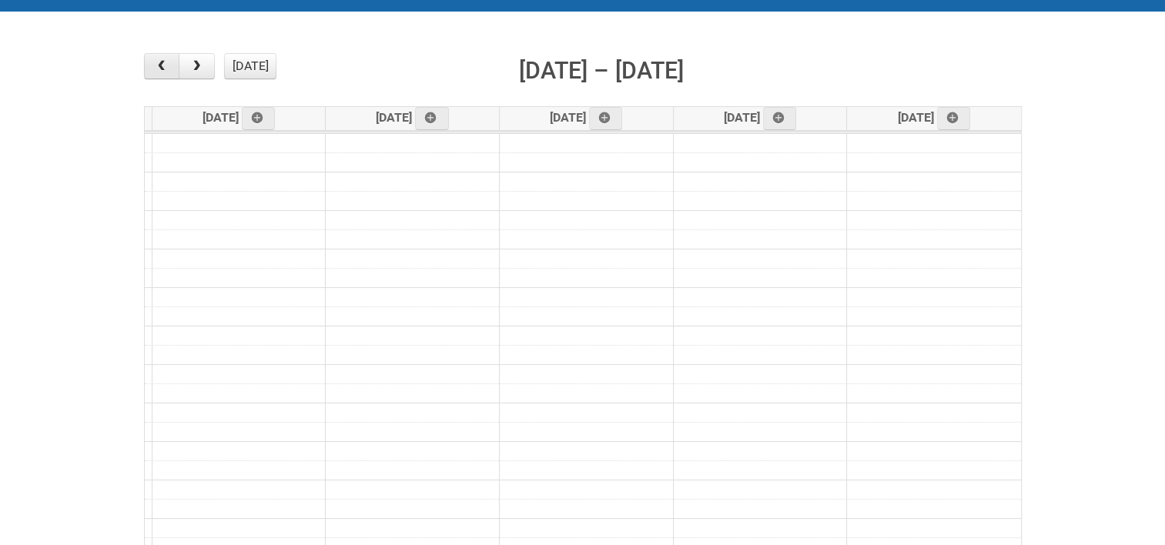
click at [163, 70] on span "button" at bounding box center [161, 66] width 15 height 12
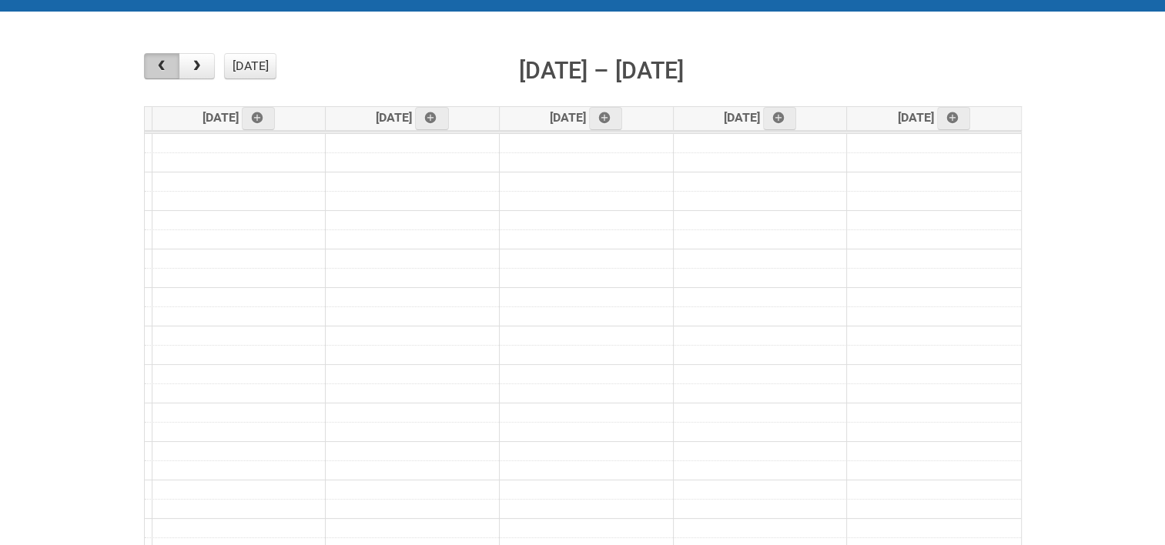
click at [163, 70] on span "button" at bounding box center [161, 66] width 15 height 12
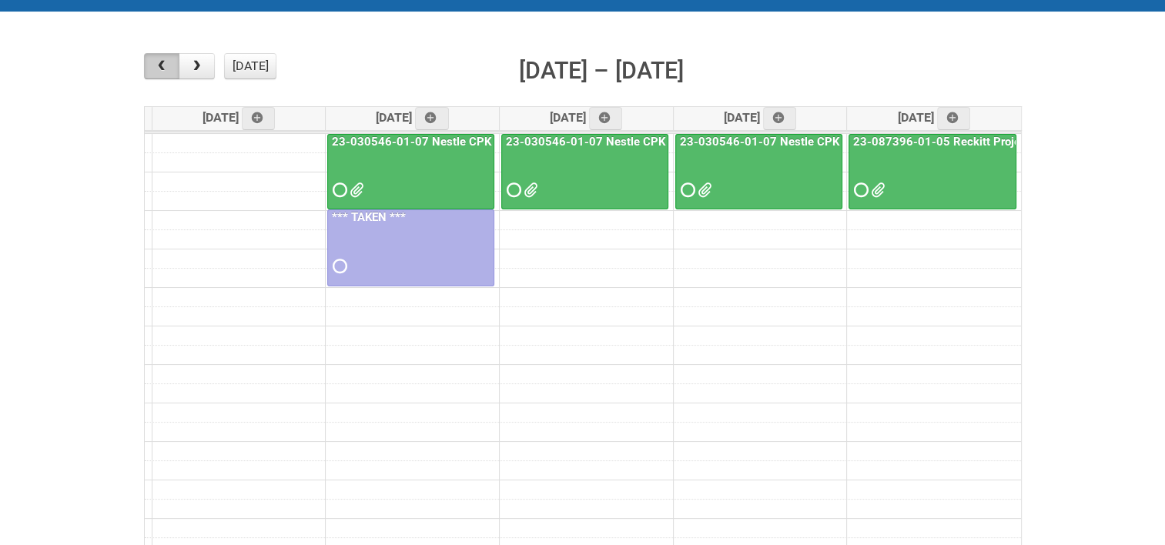
click at [163, 70] on span "button" at bounding box center [161, 66] width 15 height 12
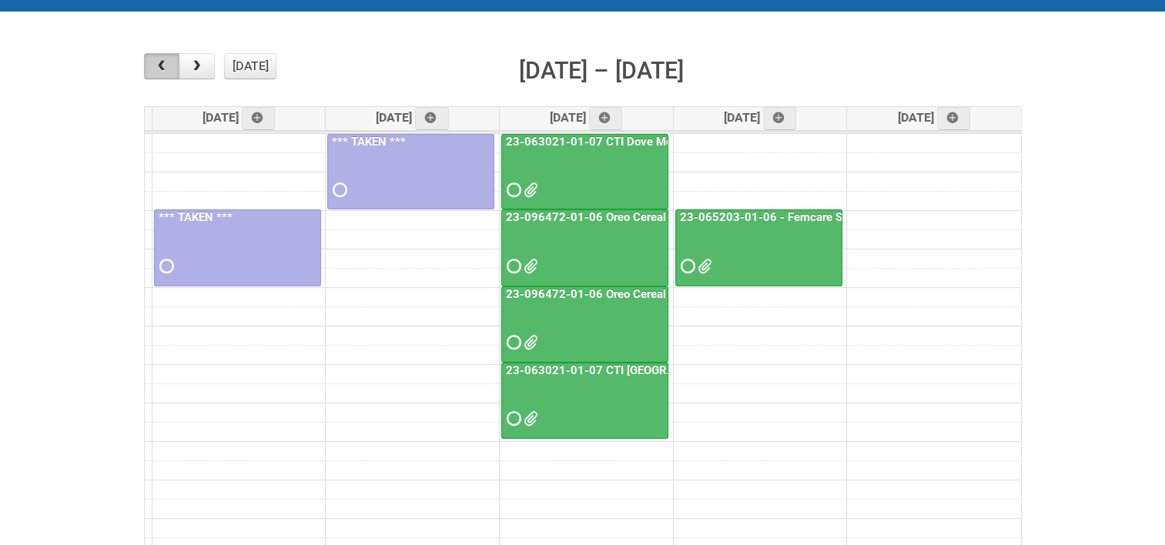
click at [163, 70] on span "button" at bounding box center [161, 66] width 15 height 12
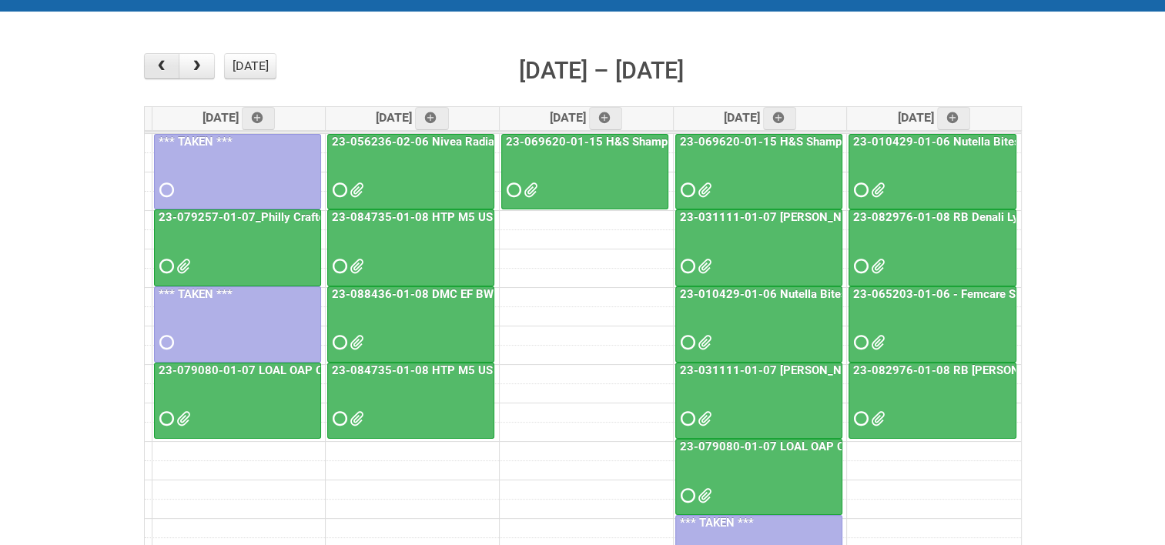
click at [163, 70] on span "button" at bounding box center [161, 66] width 15 height 12
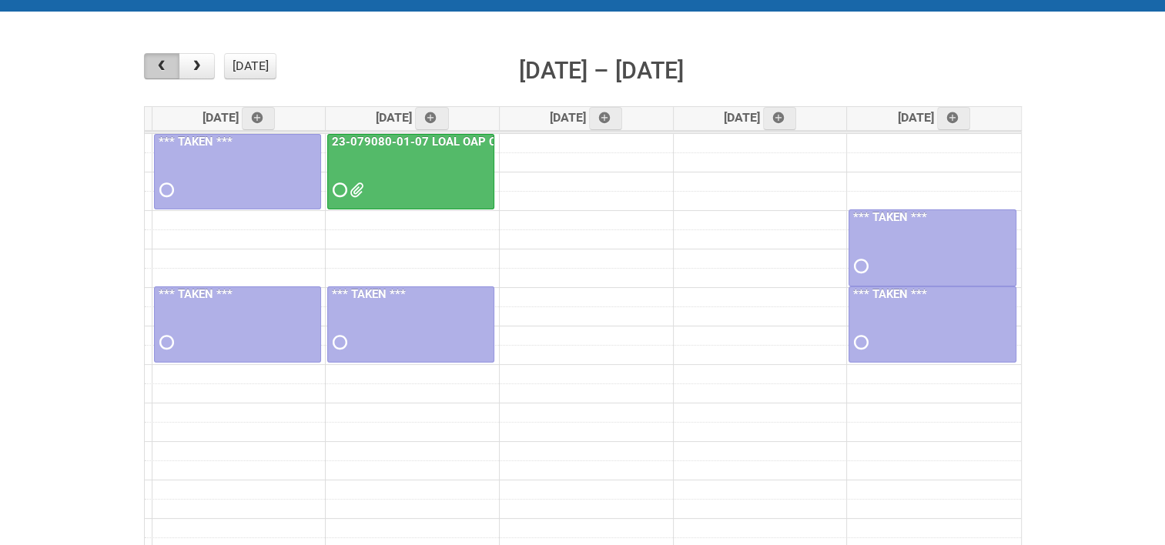
click at [163, 70] on span "button" at bounding box center [161, 66] width 15 height 12
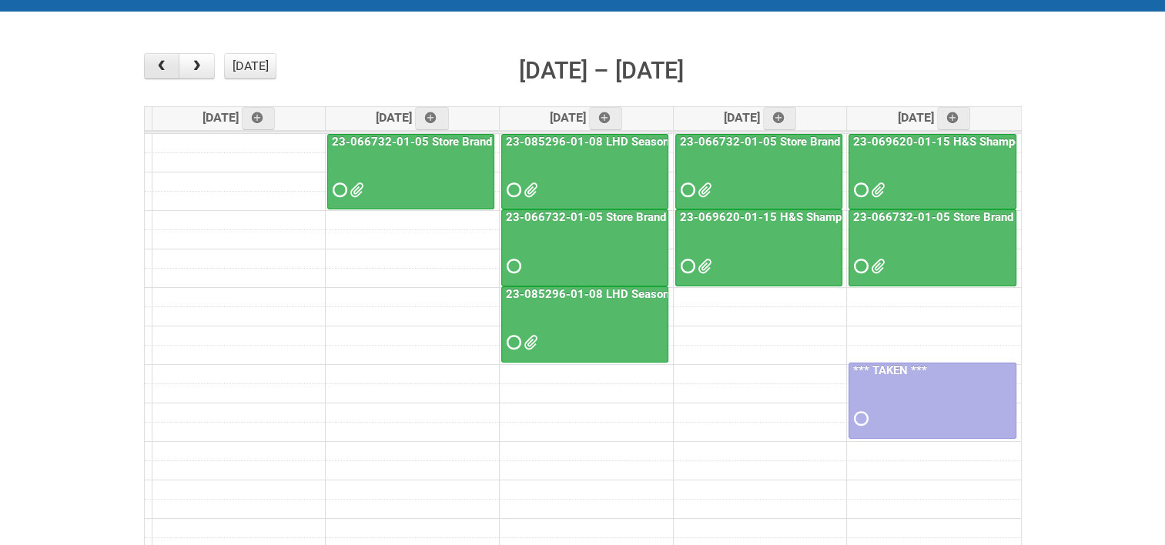
click at [163, 70] on span "button" at bounding box center [161, 66] width 15 height 12
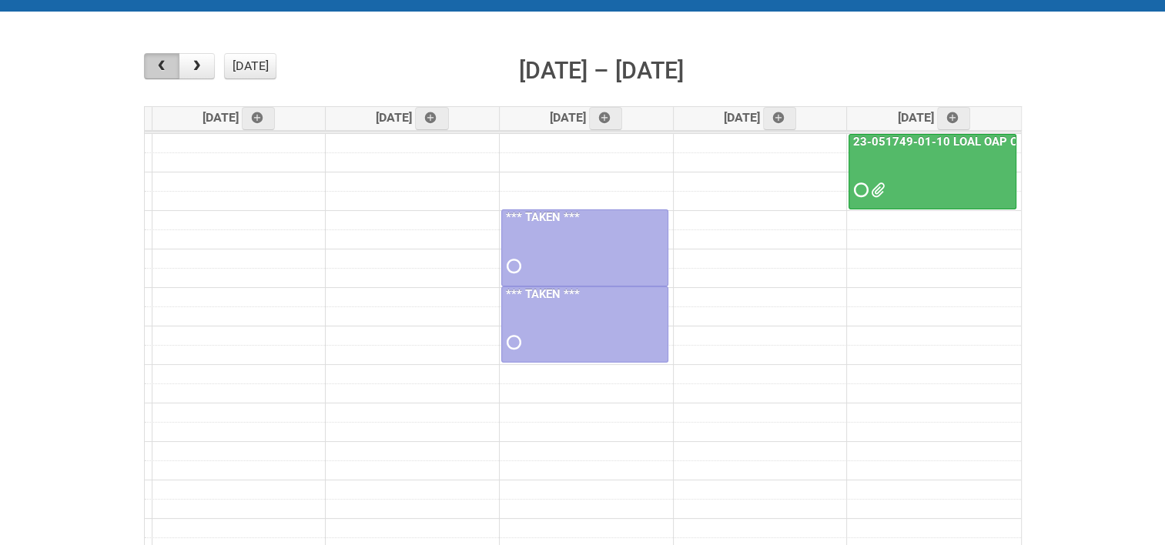
click at [163, 70] on span "button" at bounding box center [161, 66] width 15 height 12
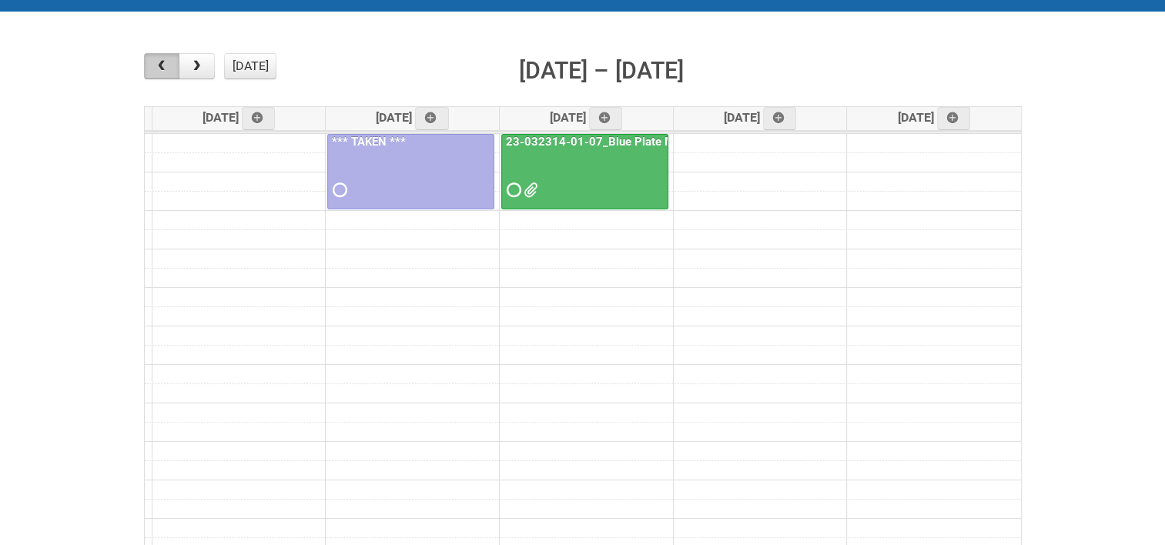
click at [163, 70] on span "button" at bounding box center [161, 66] width 15 height 12
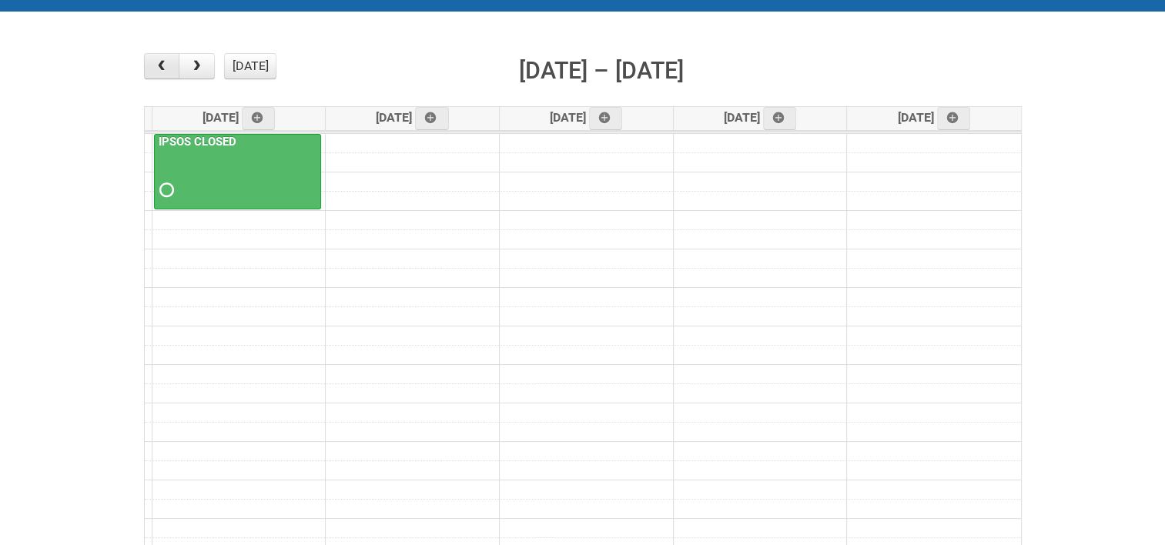
click at [163, 70] on span "button" at bounding box center [161, 66] width 15 height 12
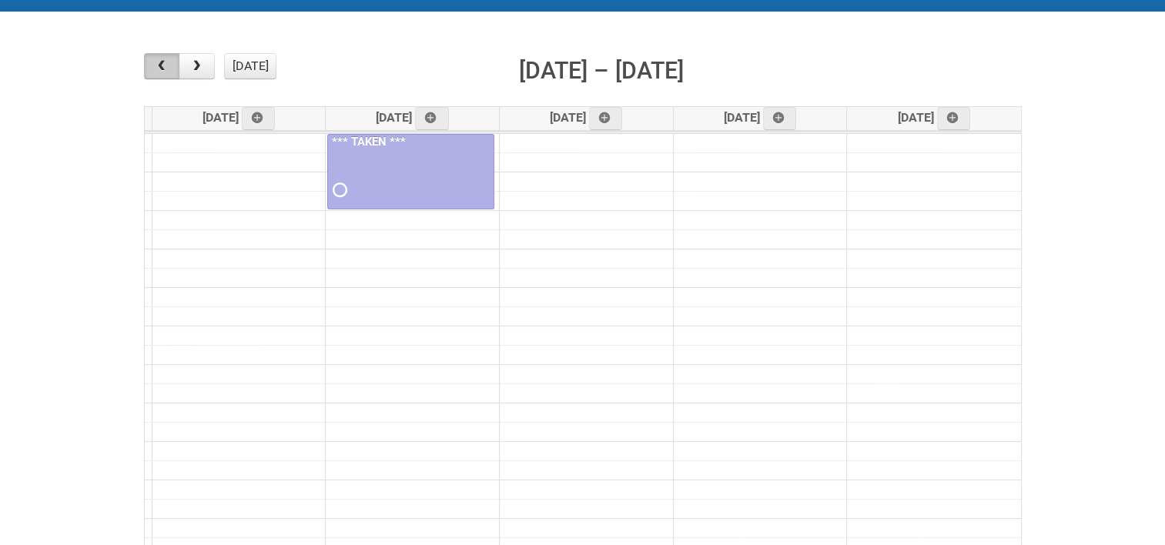
click at [163, 70] on span "button" at bounding box center [161, 66] width 15 height 12
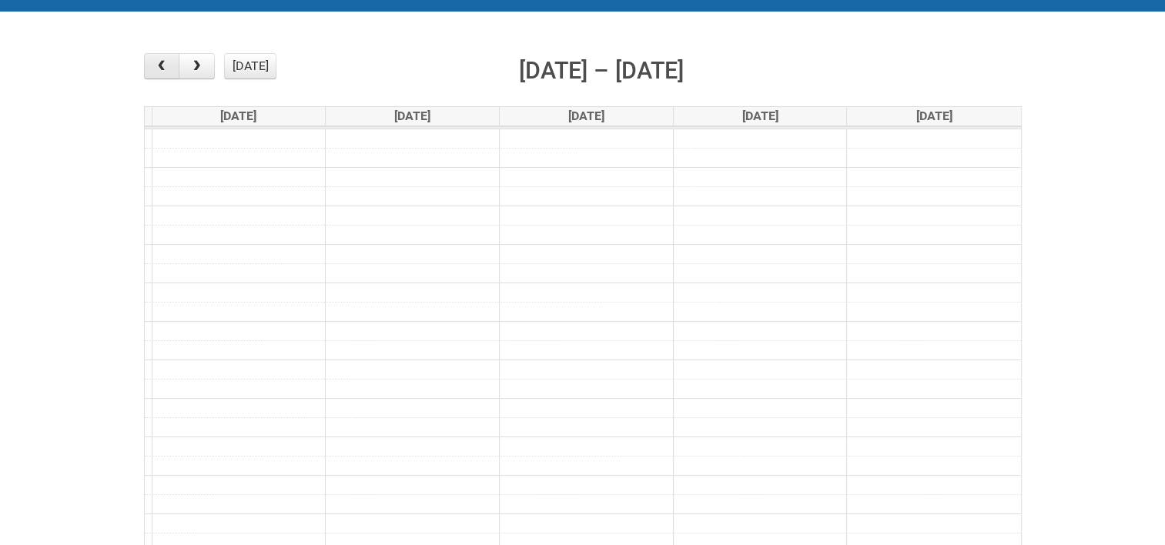
click at [163, 70] on span "button" at bounding box center [161, 66] width 15 height 12
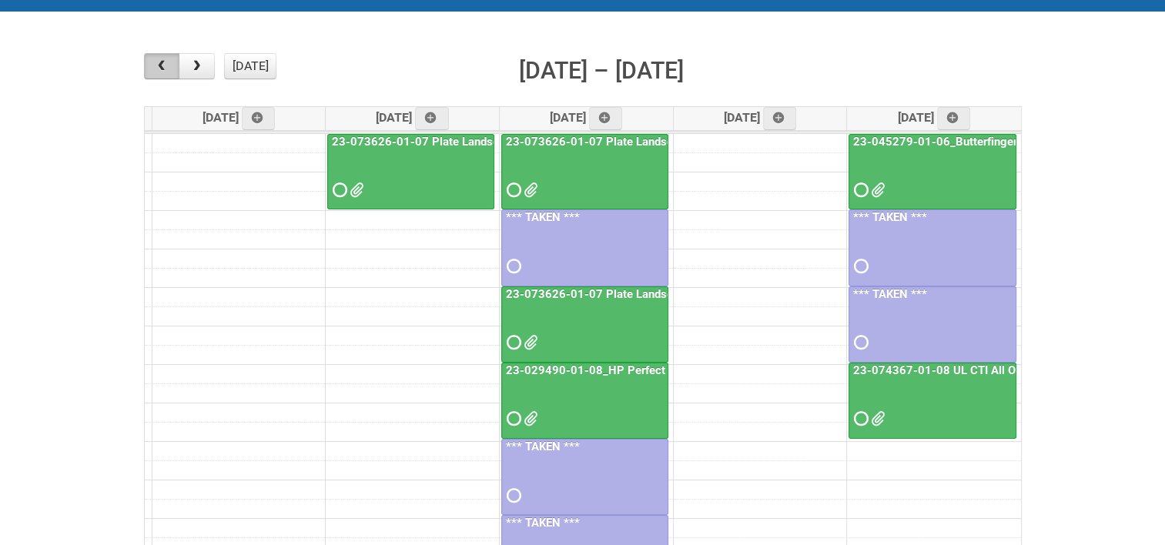
click at [163, 70] on span "button" at bounding box center [161, 66] width 15 height 12
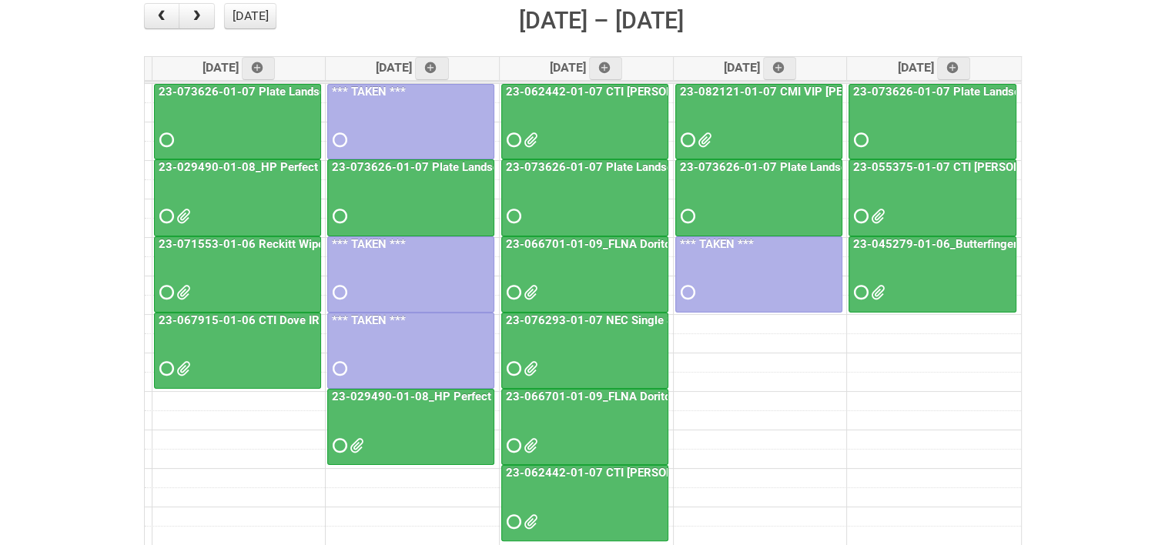
scroll to position [231, 0]
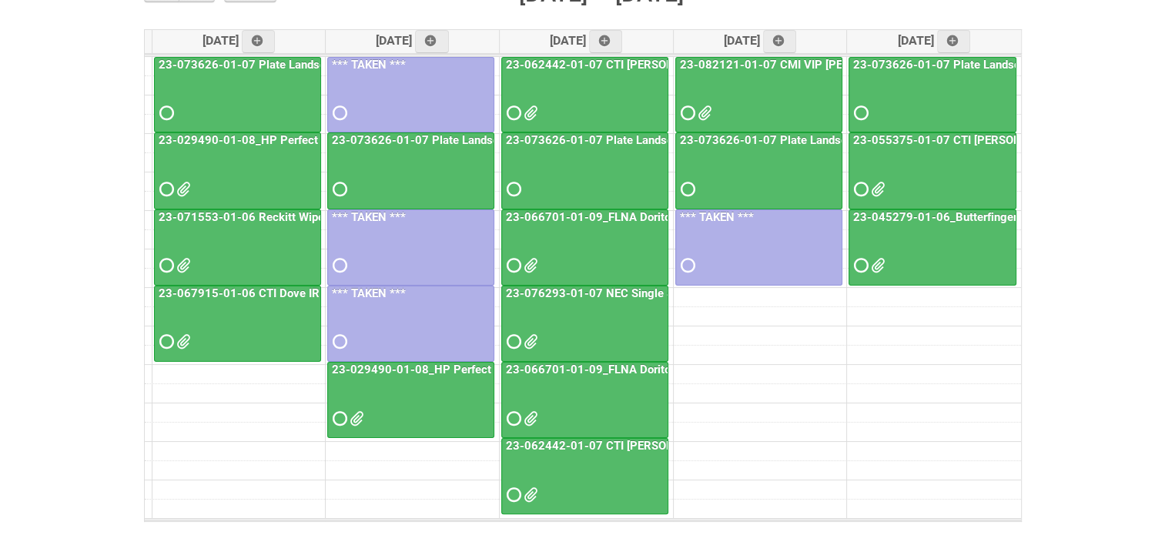
click at [548, 447] on link "23-062442-01-07 CTI [PERSON_NAME] US PQB HUT for Photos" at bounding box center [674, 446] width 342 height 14
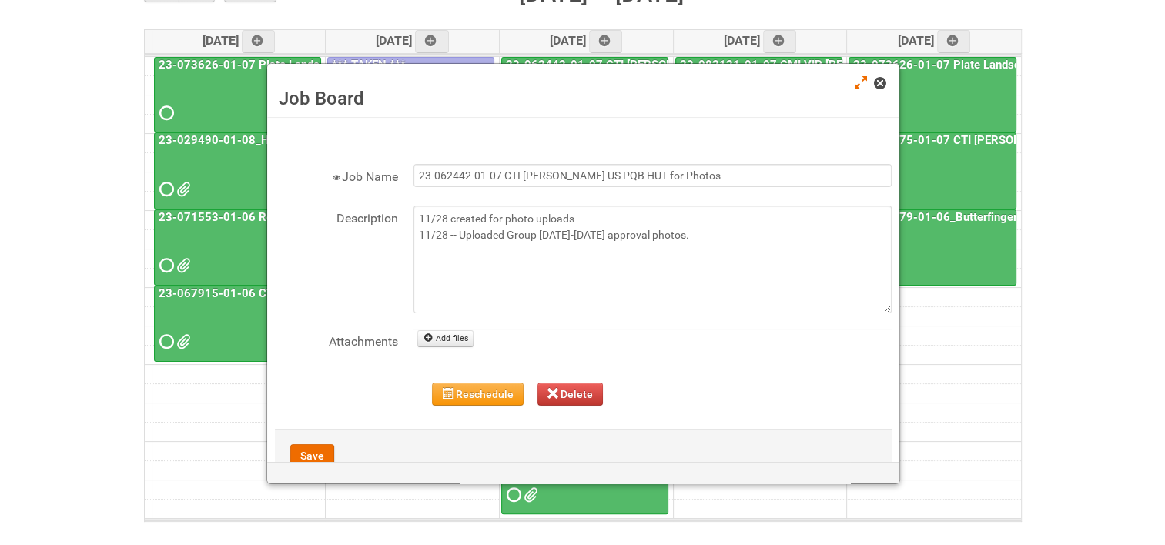
click at [882, 79] on span at bounding box center [879, 83] width 11 height 11
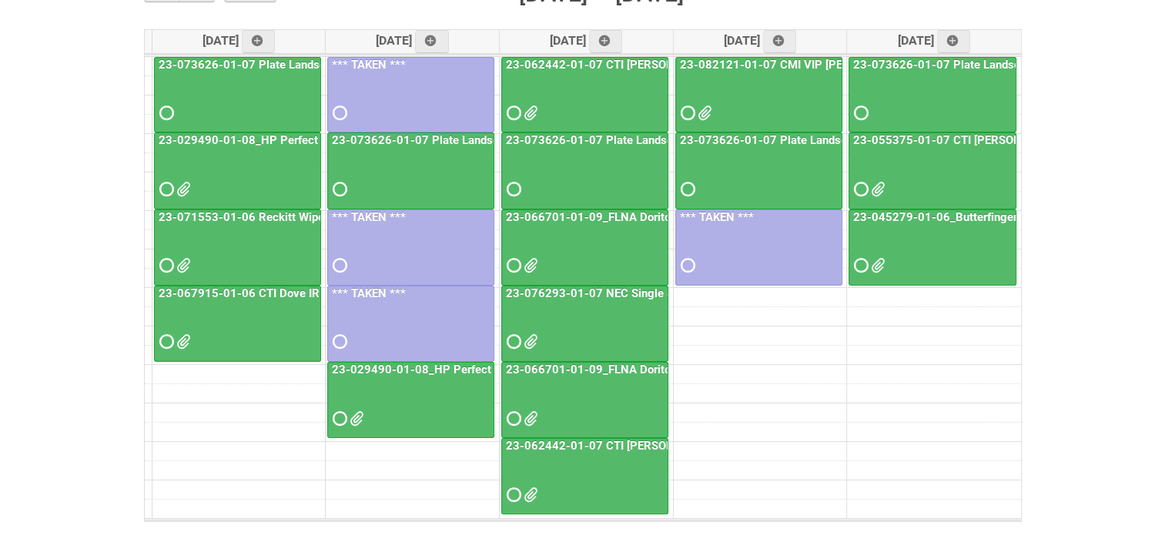
click at [630, 59] on link "23-062442-01-07 CTI [PERSON_NAME] US PQB HUT" at bounding box center [646, 65] width 286 height 14
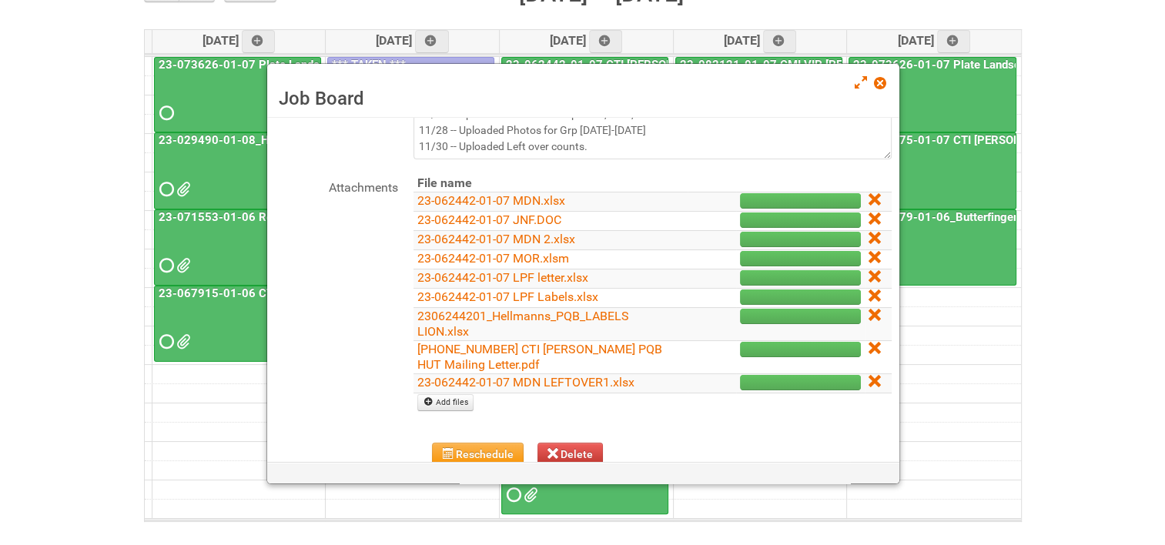
scroll to position [77, 0]
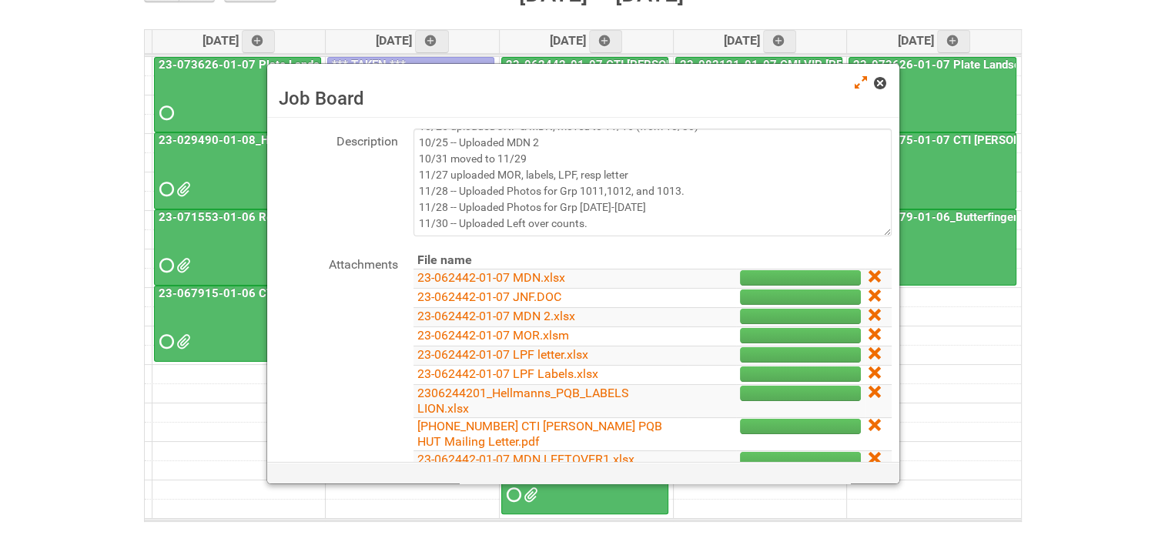
click at [882, 86] on span at bounding box center [879, 83] width 11 height 11
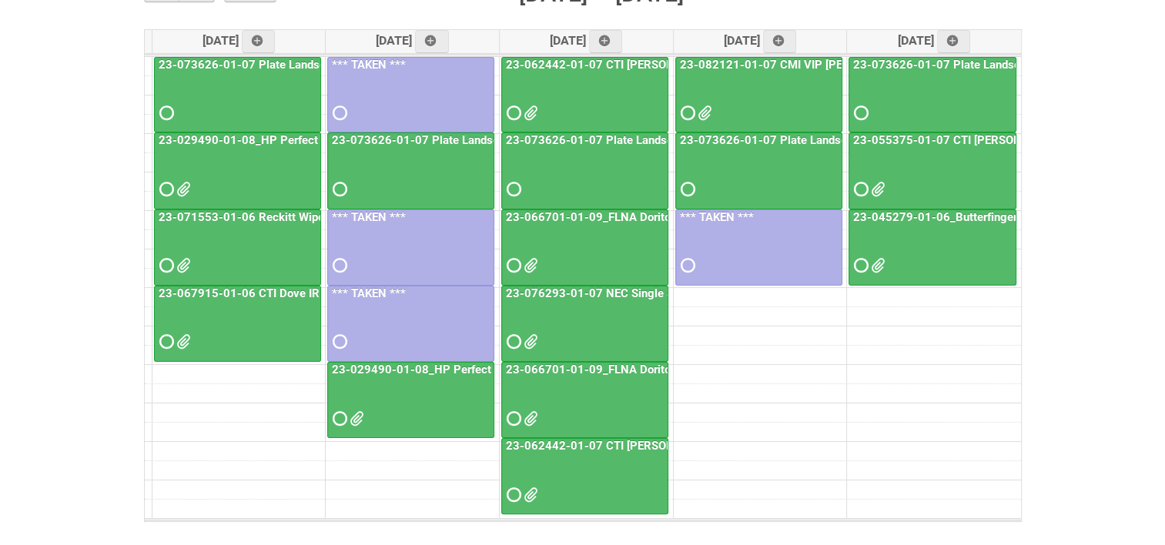
click at [771, 58] on link "23-082121-01-07 CMI VIP [PERSON_NAME] Pack" at bounding box center [812, 65] width 270 height 14
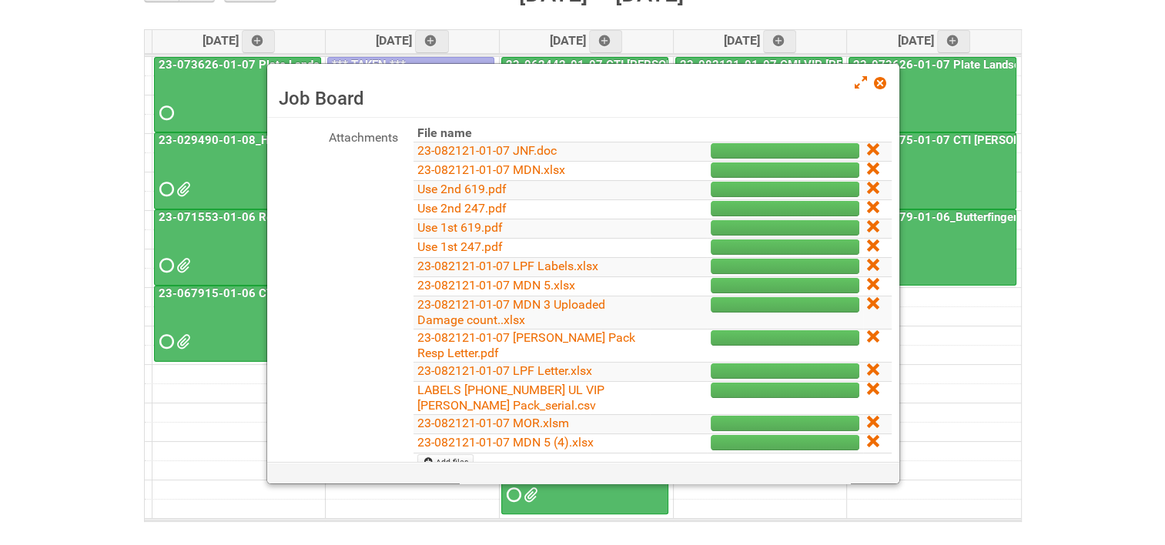
scroll to position [231, 0]
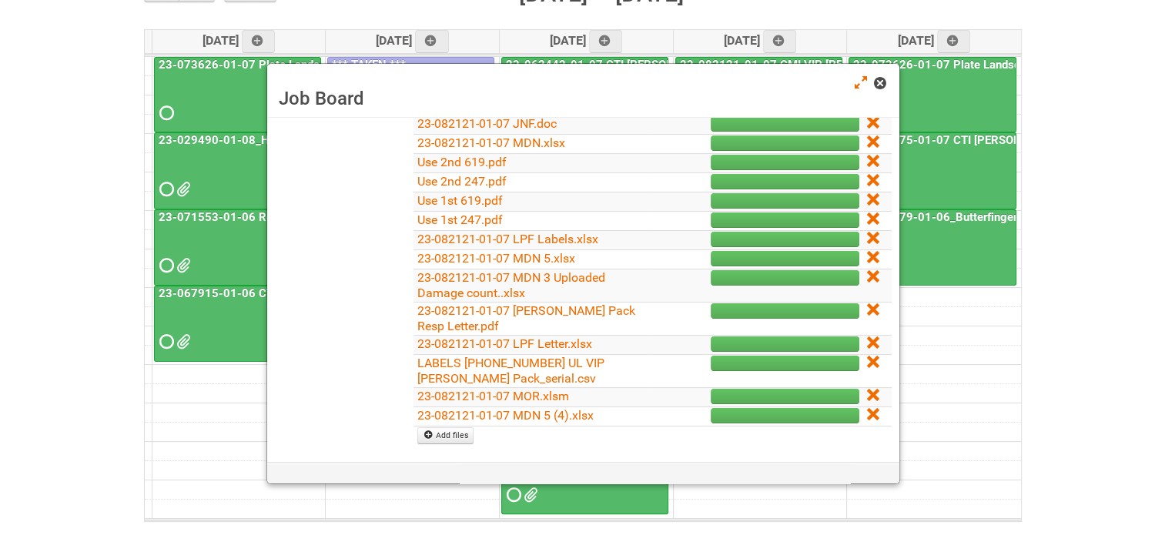
click at [879, 88] on span at bounding box center [879, 83] width 11 height 11
